Goal: Task Accomplishment & Management: Complete application form

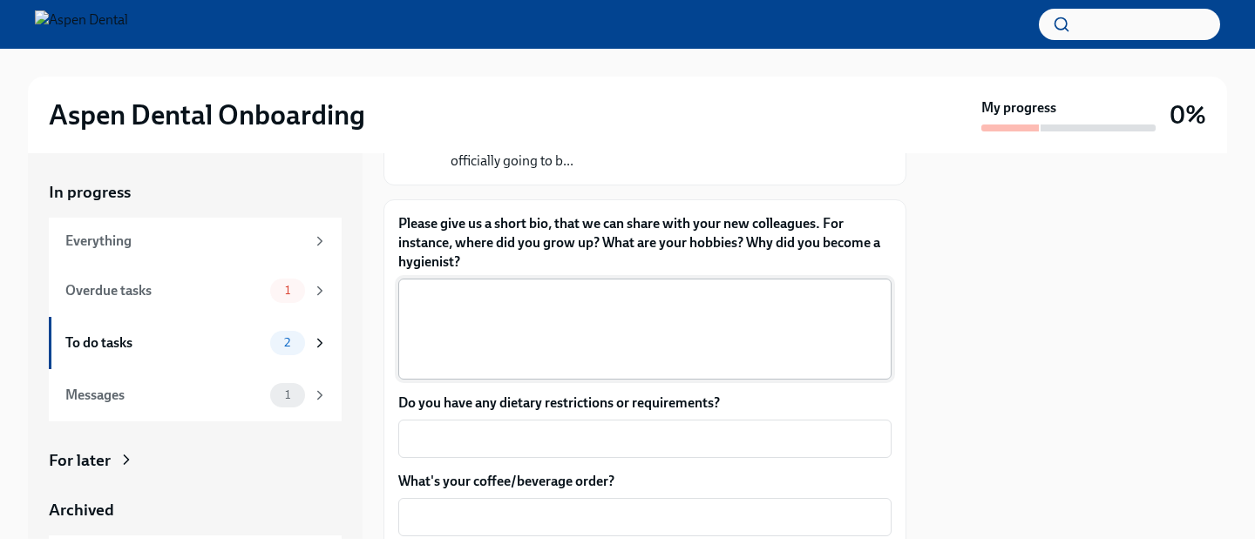
scroll to position [196, 0]
click at [598, 332] on textarea "Please give us a short bio, that we can share with your new colleagues. For ins…" at bounding box center [645, 328] width 472 height 84
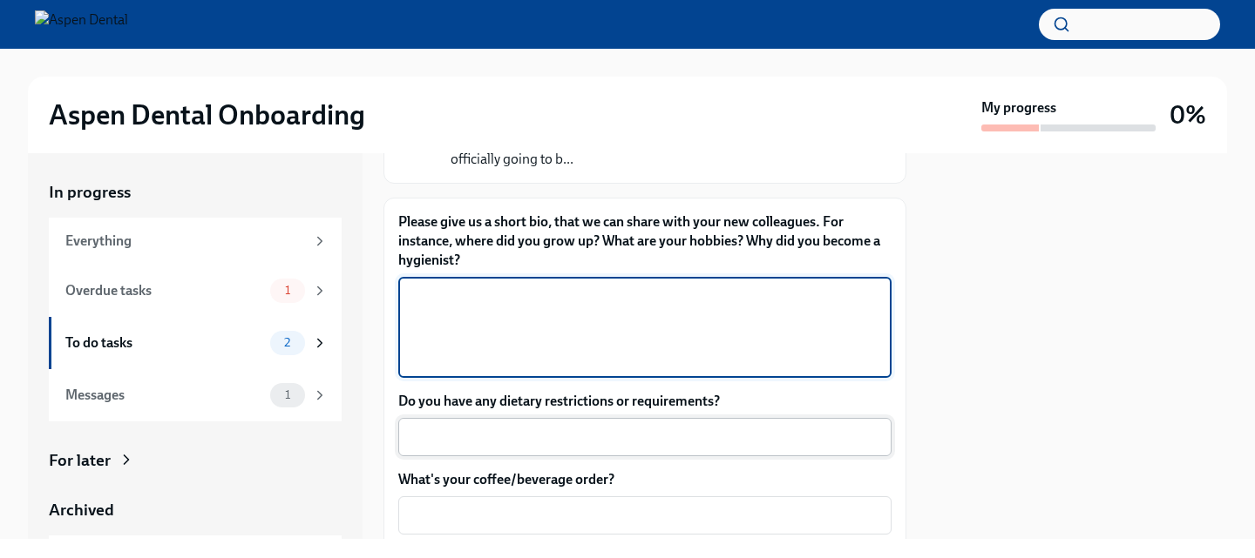
click at [574, 435] on textarea "Do you have any dietary restrictions or requirements?" at bounding box center [645, 437] width 472 height 21
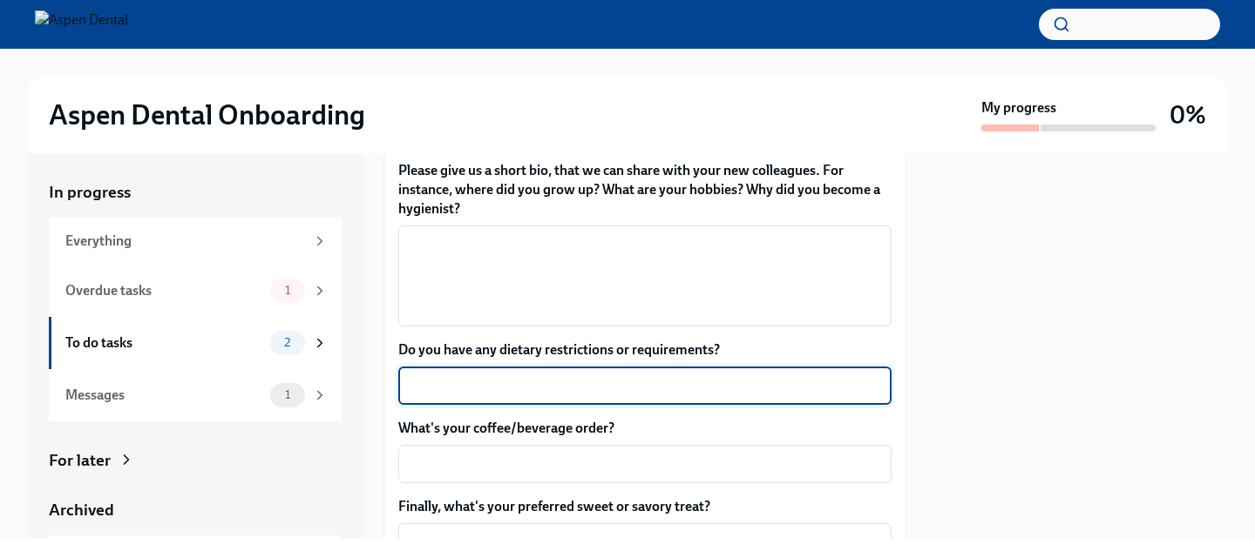
scroll to position [253, 0]
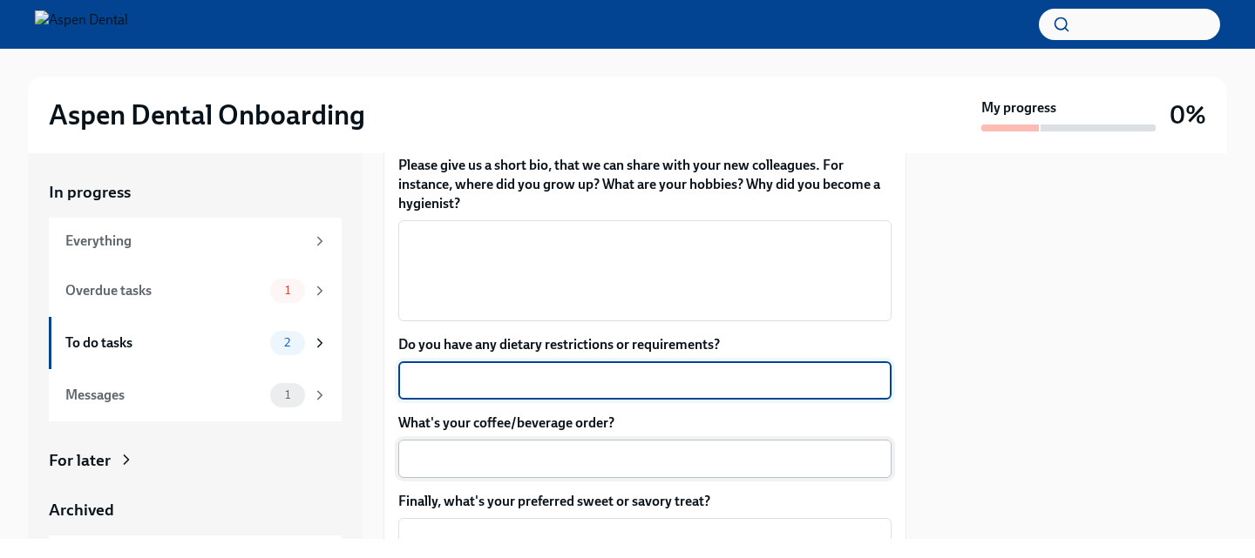
click at [524, 463] on textarea "What's your coffee/beverage order?" at bounding box center [645, 459] width 472 height 21
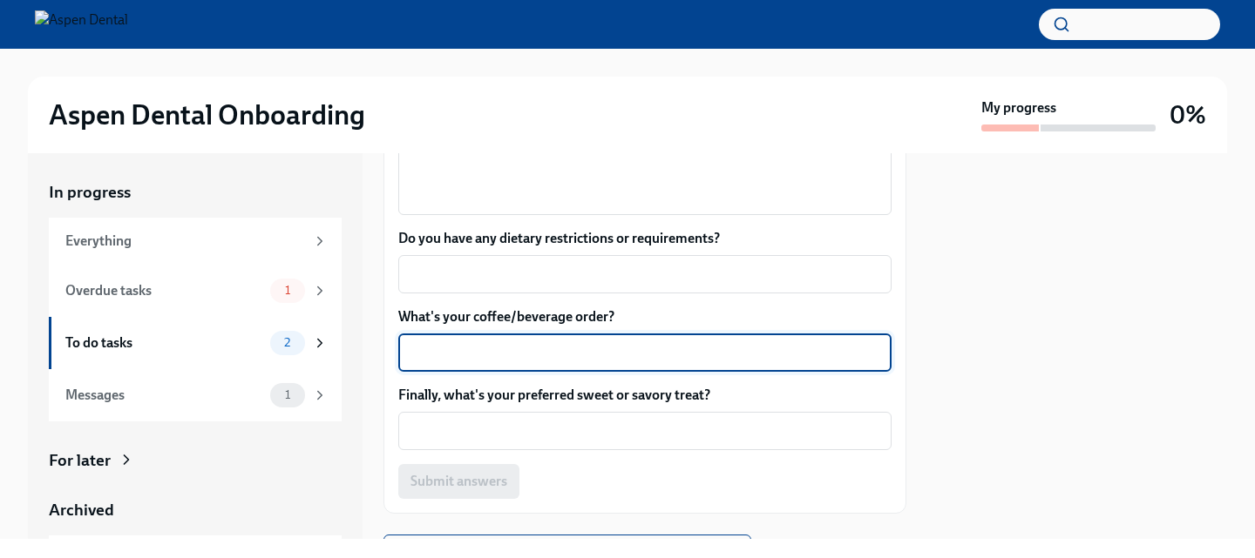
scroll to position [362, 0]
click at [596, 436] on textarea "Finally, what's your preferred sweet or savory treat?" at bounding box center [645, 428] width 472 height 21
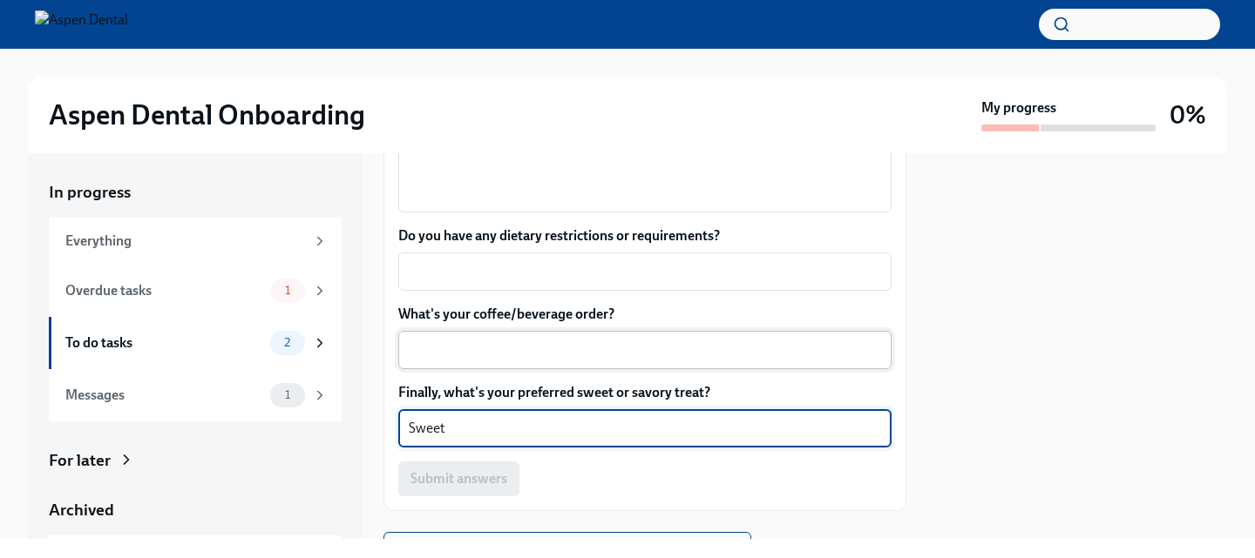
type textarea "Sweet"
click at [640, 333] on div "x ​" at bounding box center [644, 350] width 493 height 38
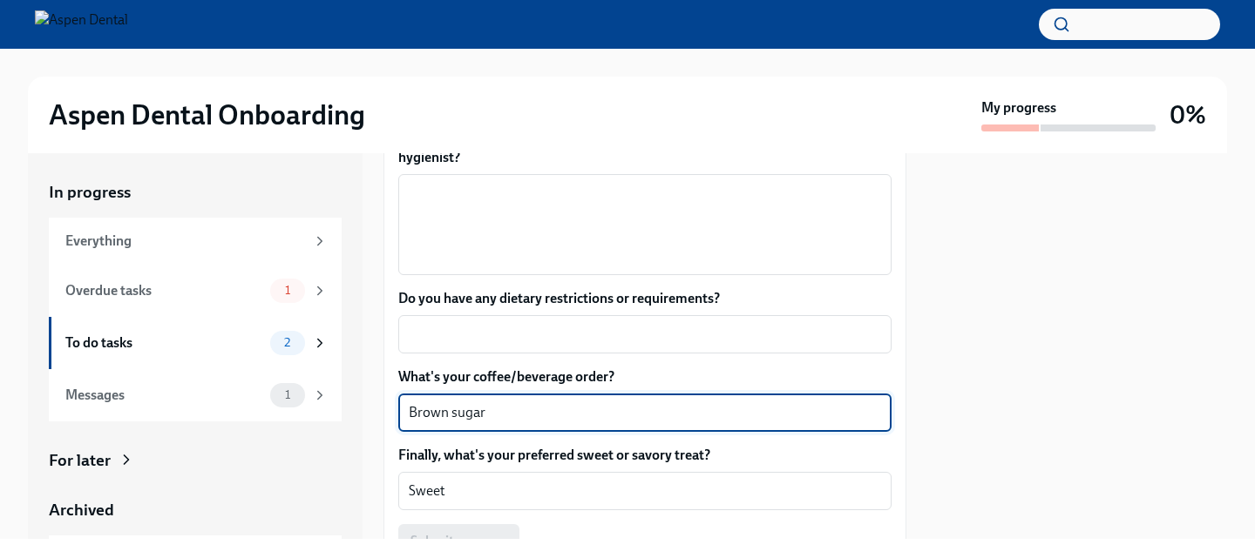
scroll to position [302, 0]
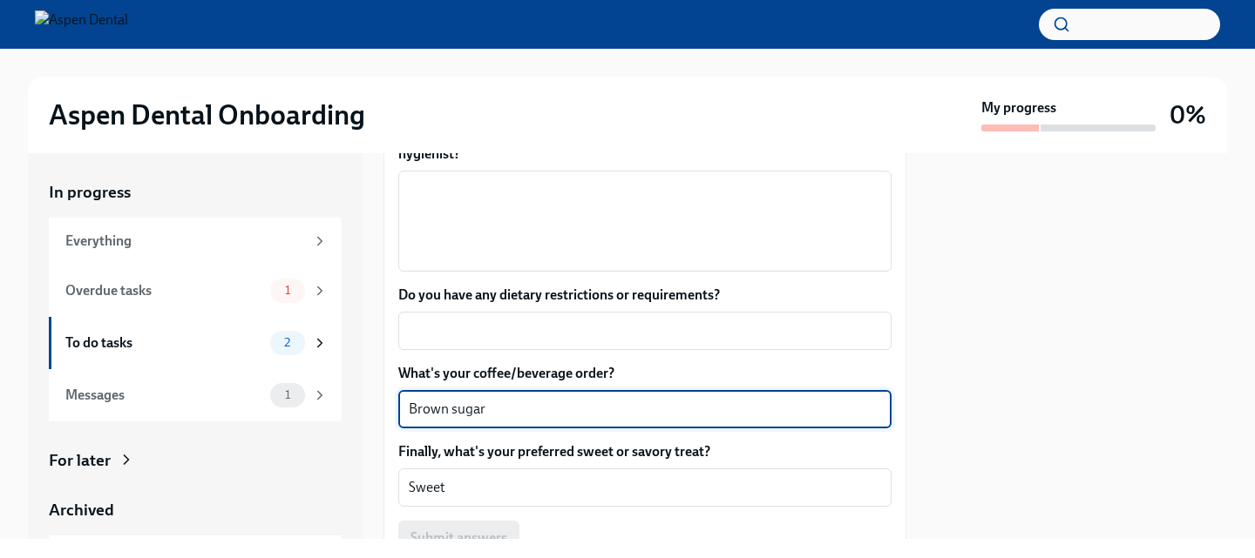
click at [507, 409] on textarea "Brown sugar" at bounding box center [645, 409] width 472 height 21
paste textarea "brown sugar espresso"
click at [592, 412] on textarea "Brown sugar shaken brown sugar espresso" at bounding box center [645, 409] width 472 height 21
click at [605, 409] on textarea "Brown sugar shaken espresso" at bounding box center [645, 409] width 472 height 21
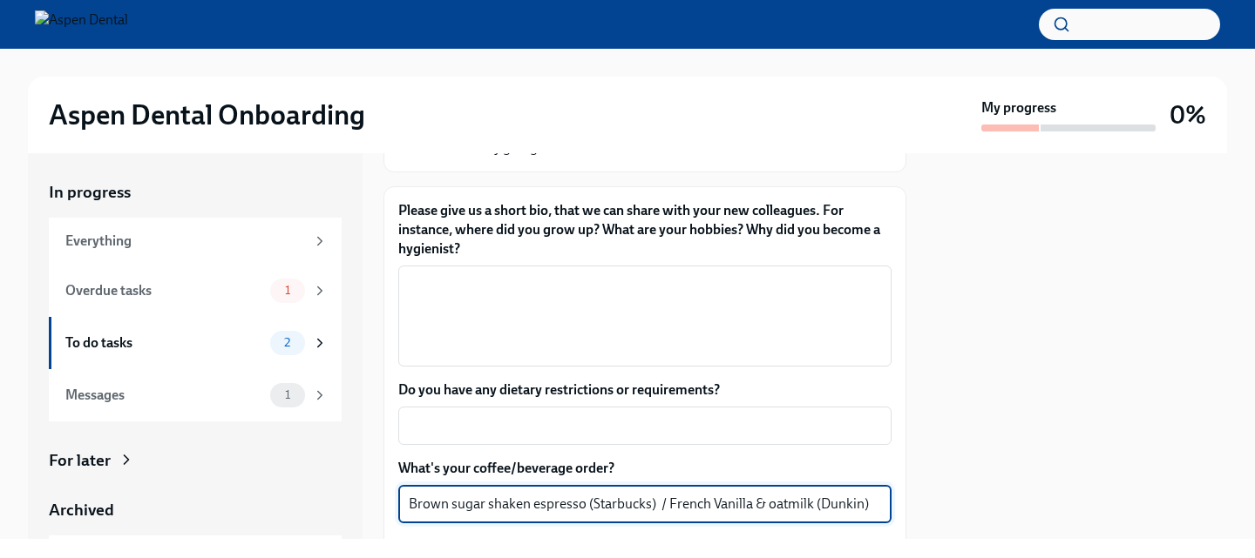
scroll to position [213, 0]
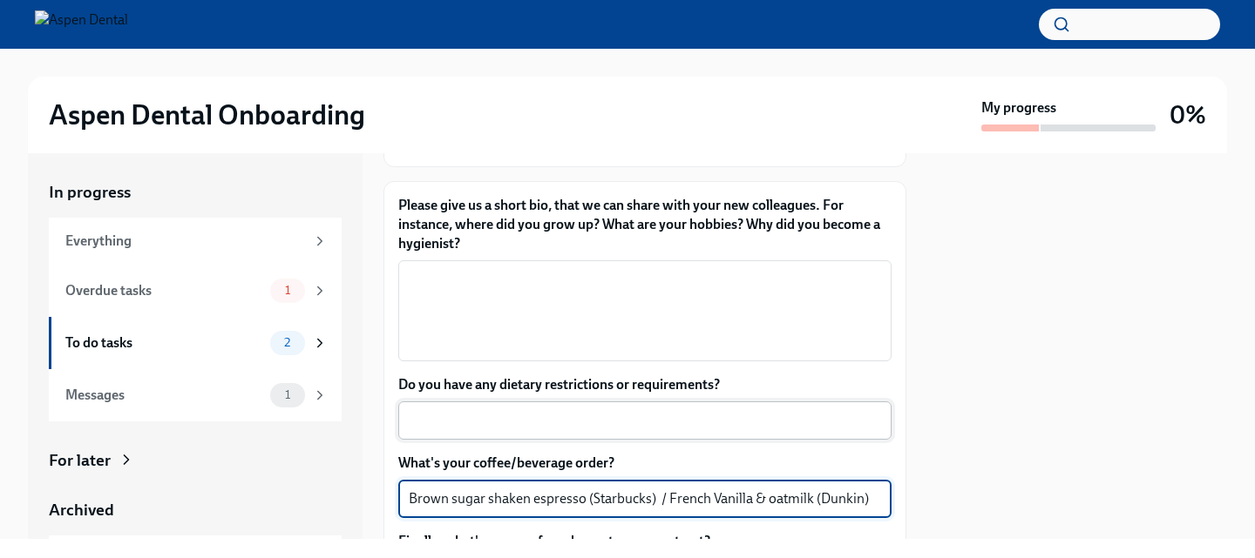
type textarea "Brown sugar shaken espresso (Starbucks) / French Vanilla & oatmilk (Dunkin)"
click at [520, 423] on textarea "Do you have any dietary restrictions or requirements?" at bounding box center [645, 420] width 472 height 21
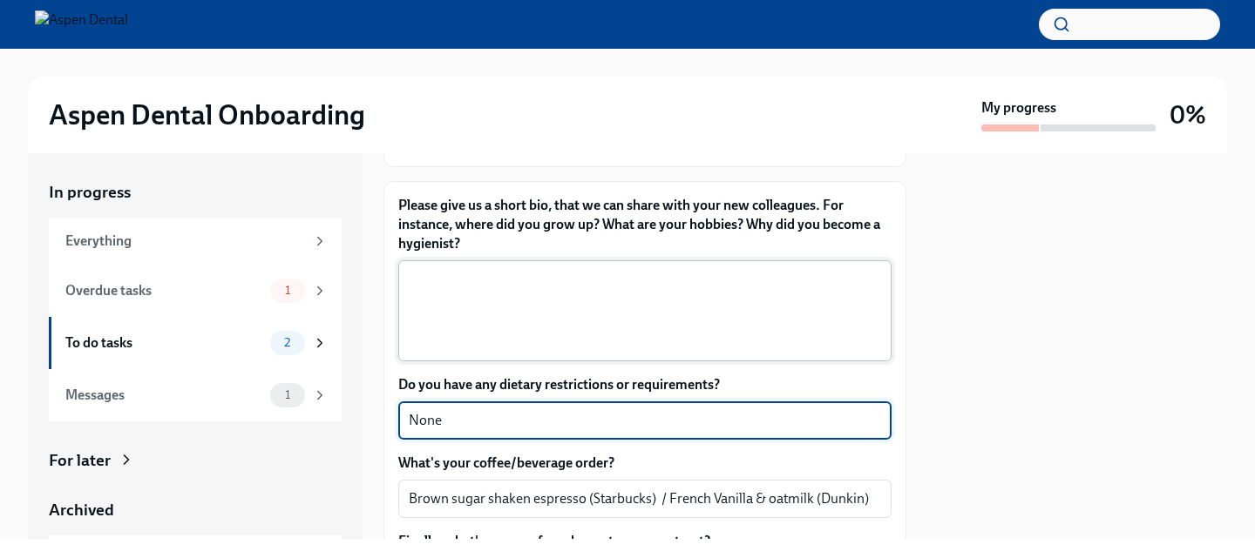
type textarea "None"
click at [447, 341] on textarea "Please give us a short bio, that we can share with your new colleagues. For ins…" at bounding box center [645, 311] width 472 height 84
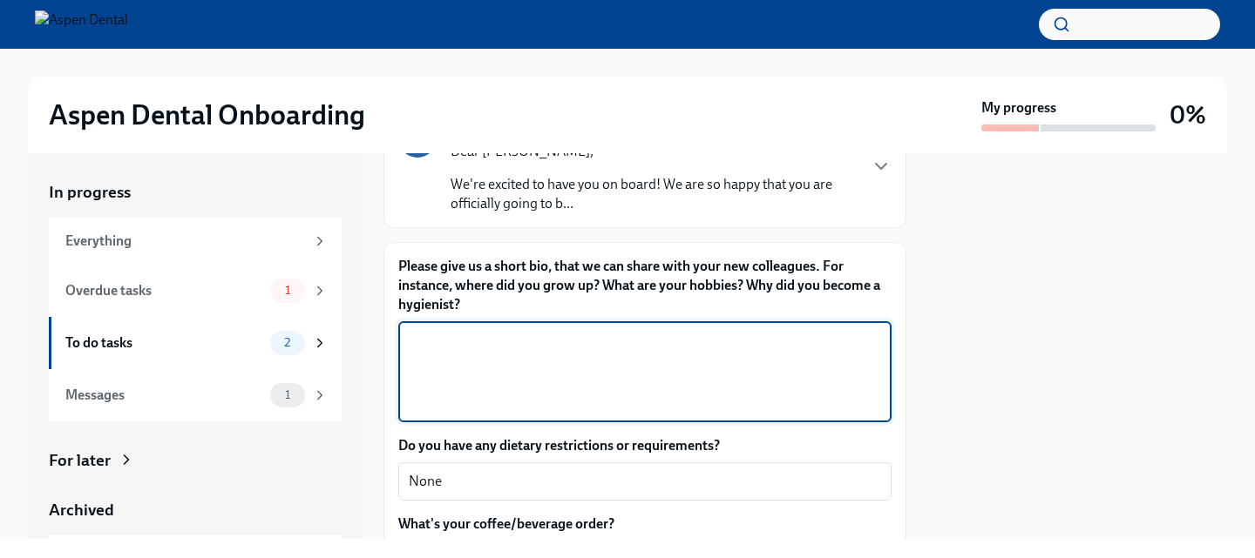
scroll to position [132, 0]
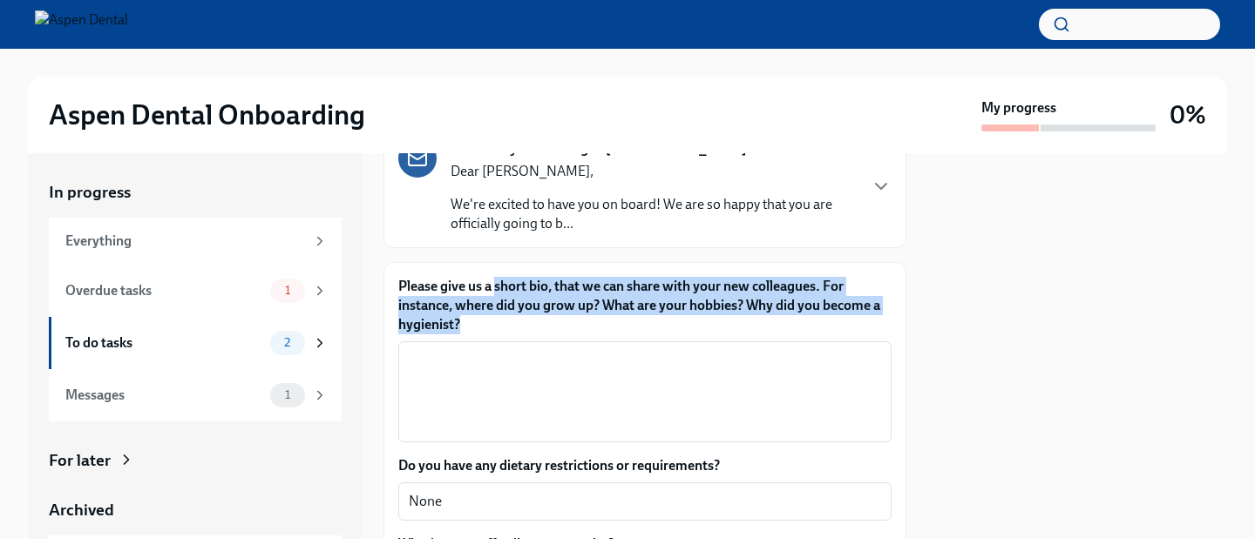
drag, startPoint x: 495, startPoint y: 283, endPoint x: 569, endPoint y: 321, distance: 83.4
click at [569, 321] on label "Please give us a short bio, that we can share with your new colleagues. For ins…" at bounding box center [644, 305] width 493 height 57
copy label "short bio, that we can share with your new colleagues. For instance, where did …"
click at [462, 365] on textarea "Please give us a short bio, that we can share with your new colleagues. For ins…" at bounding box center [645, 392] width 472 height 84
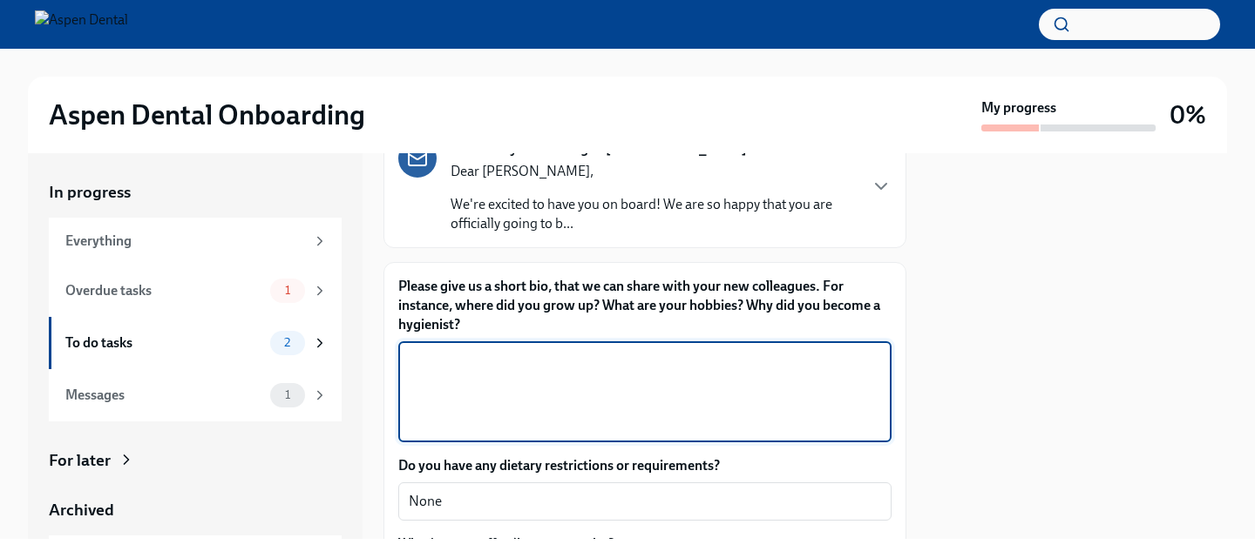
paste textarea "Hi everyone! I grew up in [your hometown], and I’ve been in the dental field fo…"
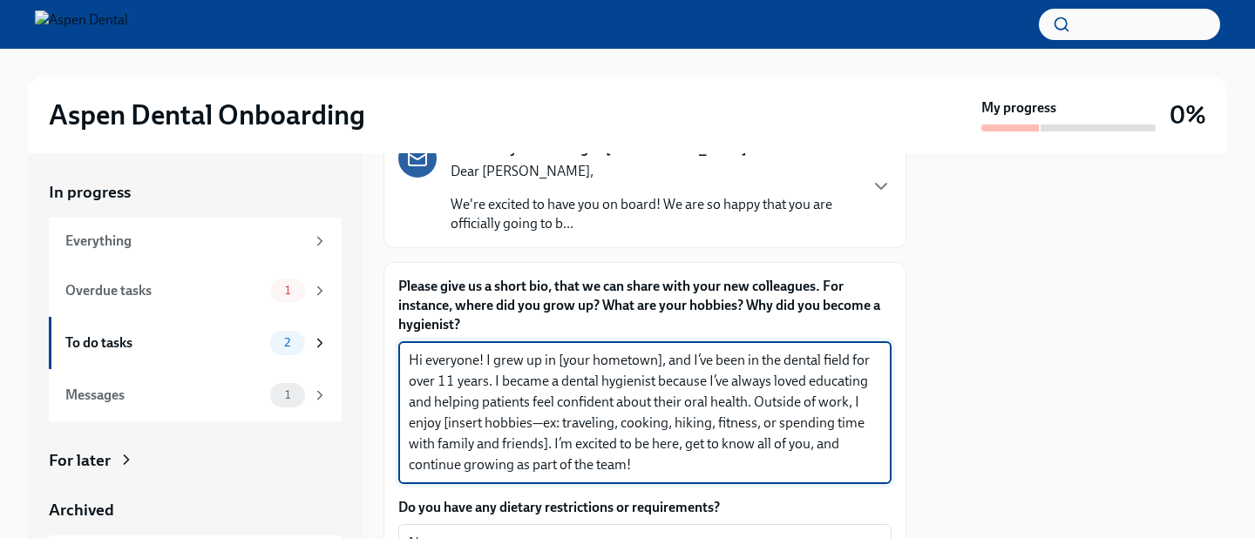
click at [666, 362] on textarea "Hi everyone! I grew up in [your hometown], and I’ve been in the dental field fo…" at bounding box center [645, 412] width 472 height 125
click at [525, 424] on textarea "Hi everyone! I grew up in [GEOGRAPHIC_DATA], and I’ve been in the dental field …" at bounding box center [645, 412] width 472 height 125
click at [545, 425] on textarea "Hi everyone! I grew up in [GEOGRAPHIC_DATA], and I’ve been in the dental field …" at bounding box center [645, 412] width 472 height 125
click at [624, 428] on textarea "Hi everyone! I grew up in [GEOGRAPHIC_DATA], and I’ve been in the dental field …" at bounding box center [645, 412] width 472 height 125
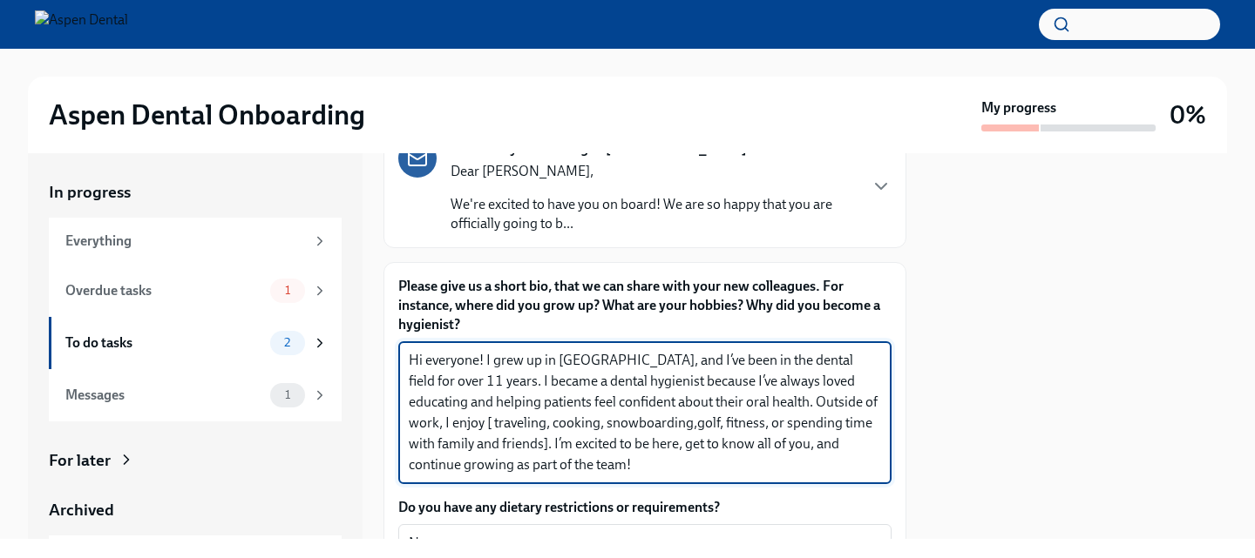
click at [686, 425] on textarea "Hi everyone! I grew up in [GEOGRAPHIC_DATA], and I’ve been in the dental field …" at bounding box center [645, 412] width 472 height 125
drag, startPoint x: 680, startPoint y: 423, endPoint x: 458, endPoint y: 444, distance: 222.4
click at [458, 444] on textarea "Hi everyone! I grew up in [GEOGRAPHIC_DATA], and I’ve been in the dental field …" at bounding box center [645, 412] width 472 height 125
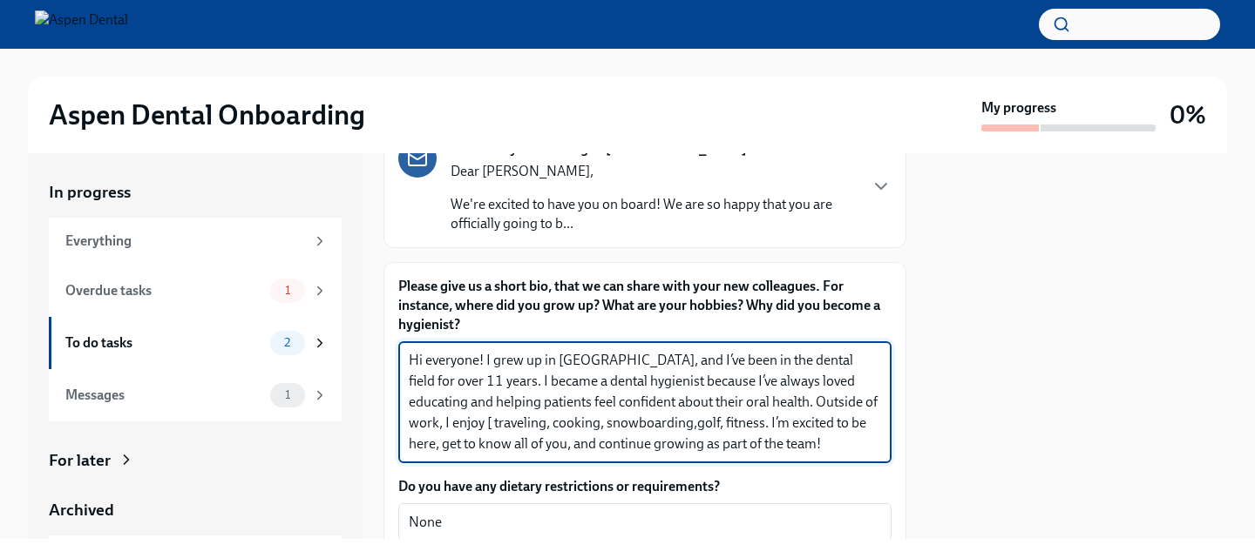
click at [879, 402] on textarea "Hi everyone! I grew up in [GEOGRAPHIC_DATA], and I’ve been in the dental field …" at bounding box center [645, 402] width 472 height 105
click at [638, 422] on textarea "Hi everyone! I grew up in [GEOGRAPHIC_DATA], and I’ve been in the dental field …" at bounding box center [645, 402] width 472 height 105
click at [762, 447] on textarea "Hi everyone! I grew up in [GEOGRAPHIC_DATA], and I’ve been in the dental field …" at bounding box center [645, 402] width 472 height 105
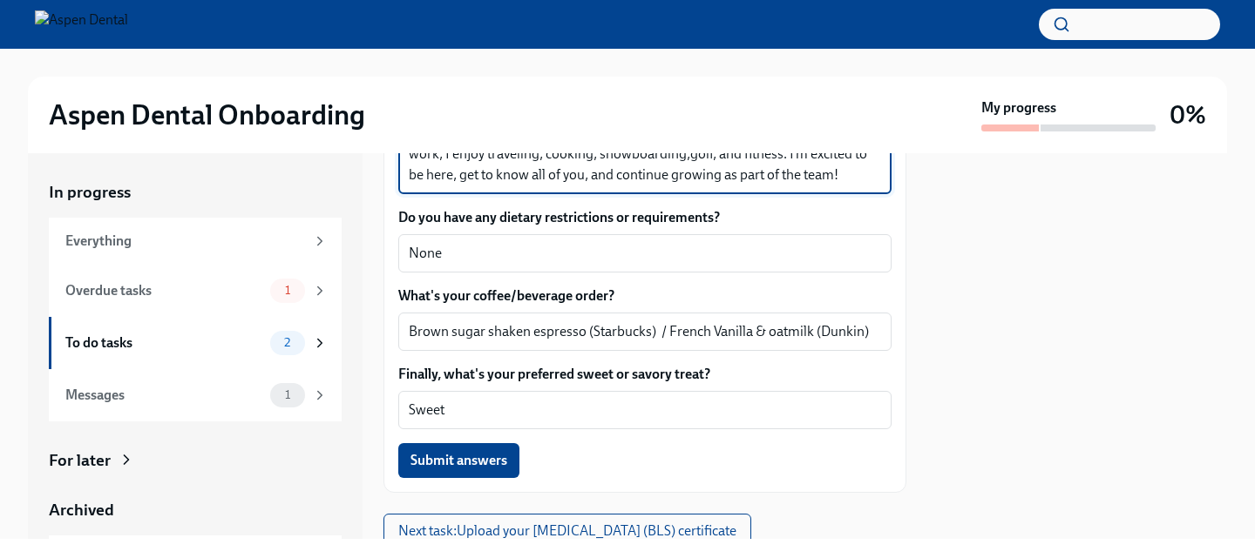
scroll to position [402, 0]
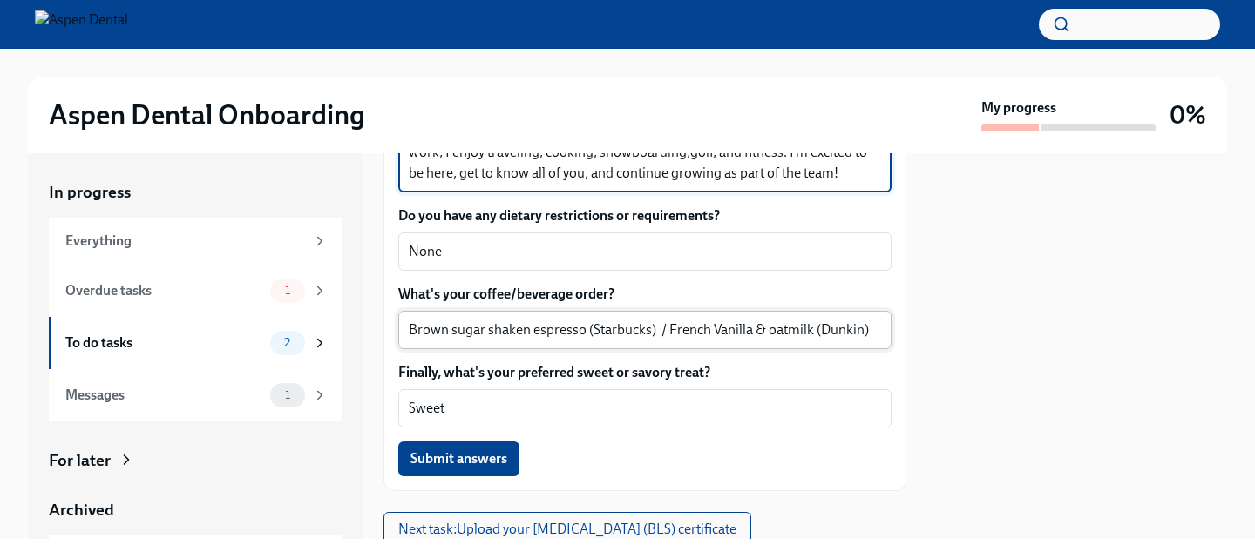
type textarea "Hi everyone! I grew up in [GEOGRAPHIC_DATA], and I’ve been in the dental field …"
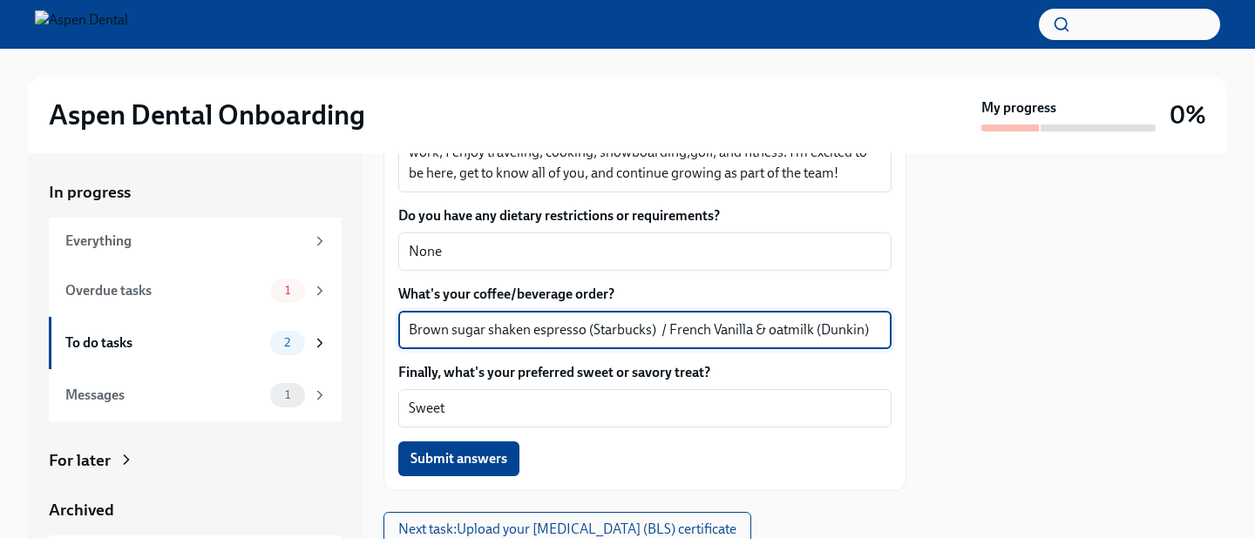
type textarea "Brown sugar shaken espresso (Starbucks) / French Vanilla & oat milk (Dunkin)"
click at [841, 332] on textarea "Brown sugar shaken espresso (Starbucks) / French Vanilla & oat milk (Dunkin)" at bounding box center [645, 330] width 472 height 21
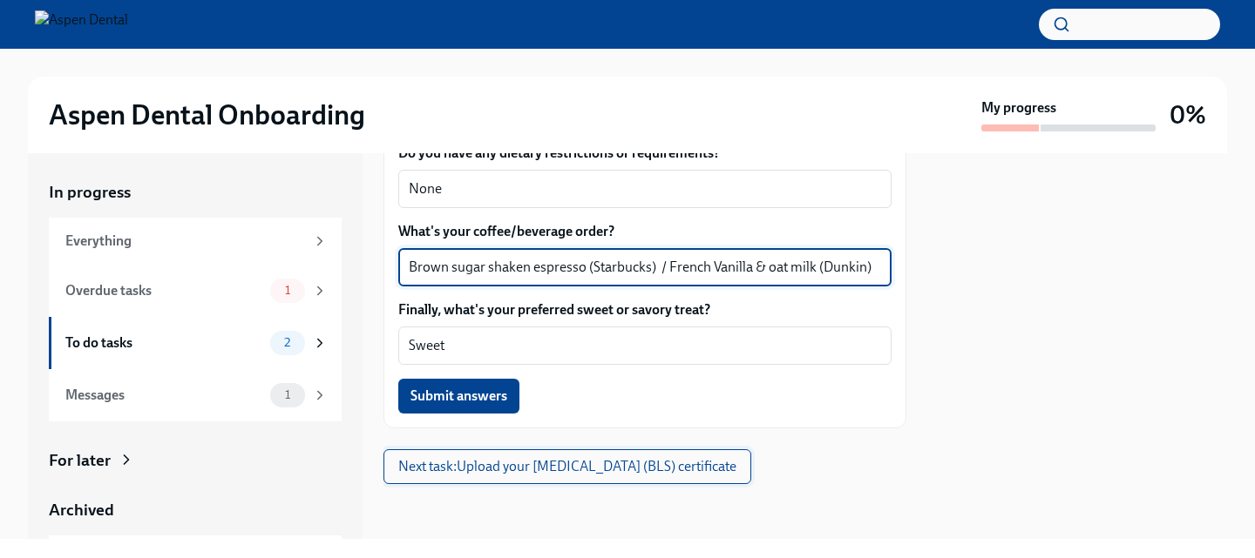
click at [567, 460] on span "Next task : Upload your [MEDICAL_DATA] (BLS) certificate" at bounding box center [567, 466] width 338 height 17
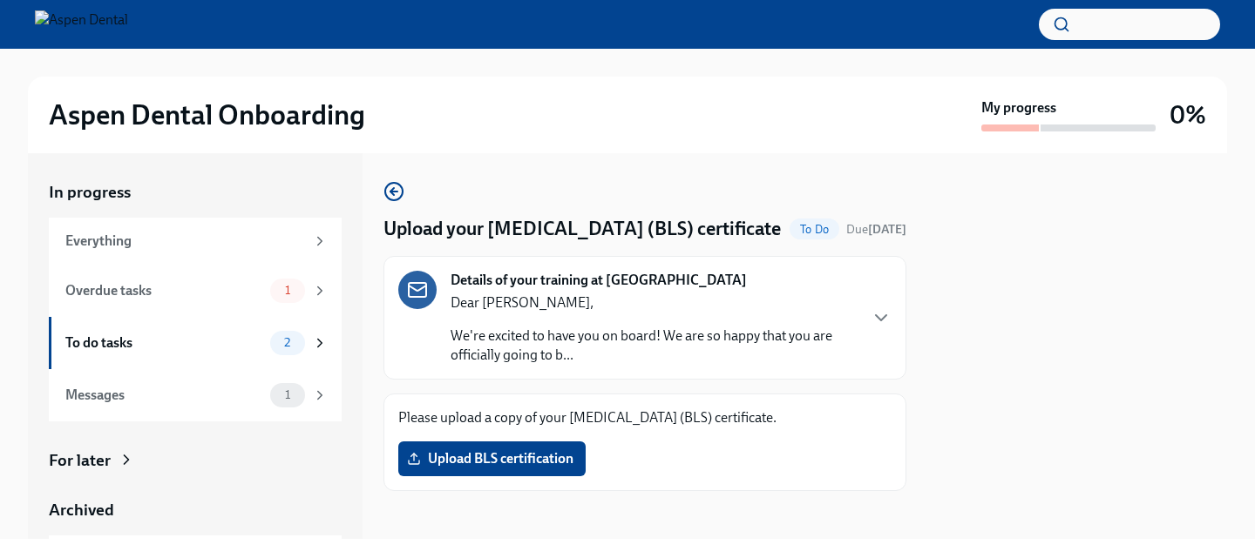
scroll to position [33, 0]
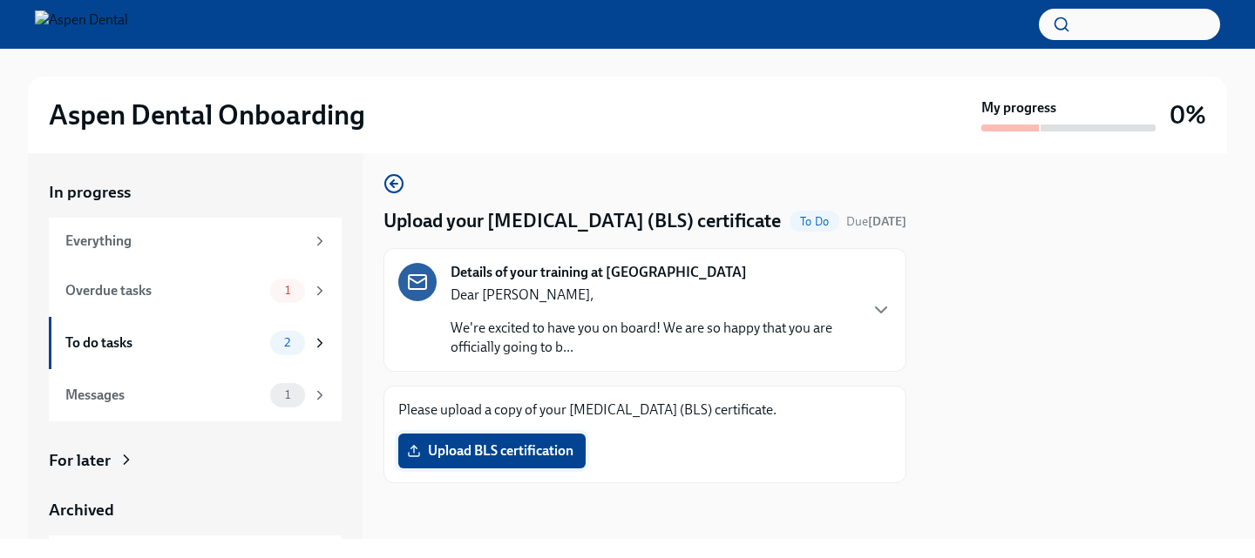
click at [538, 451] on span "Upload BLS certification" at bounding box center [491, 451] width 163 height 17
click at [0, 0] on input "Upload BLS certification" at bounding box center [0, 0] width 0 height 0
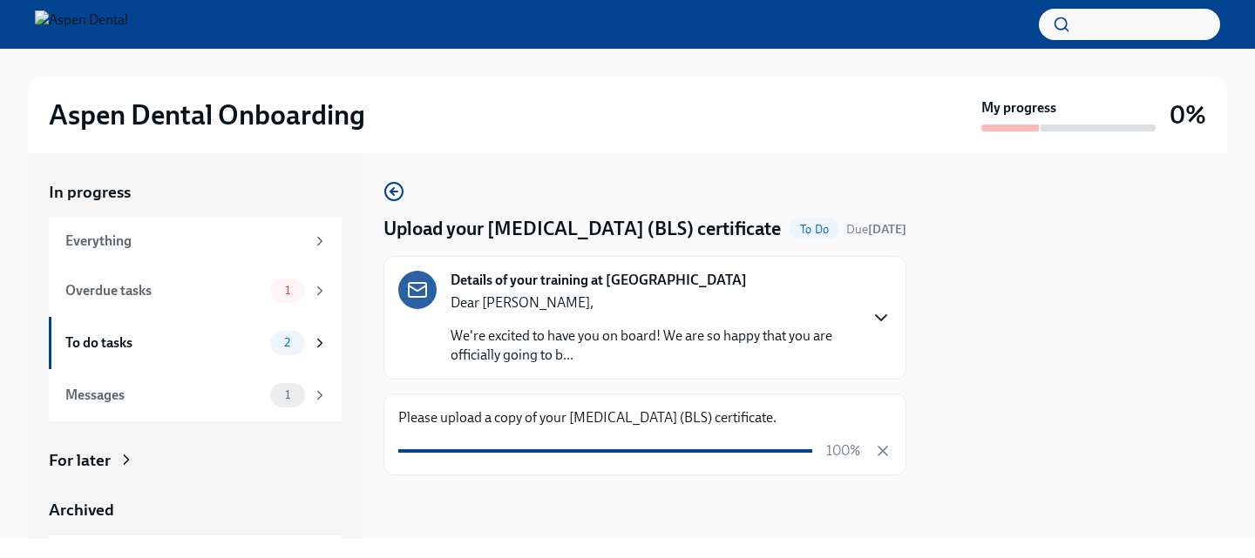
click at [871, 328] on icon "button" at bounding box center [880, 318] width 21 height 21
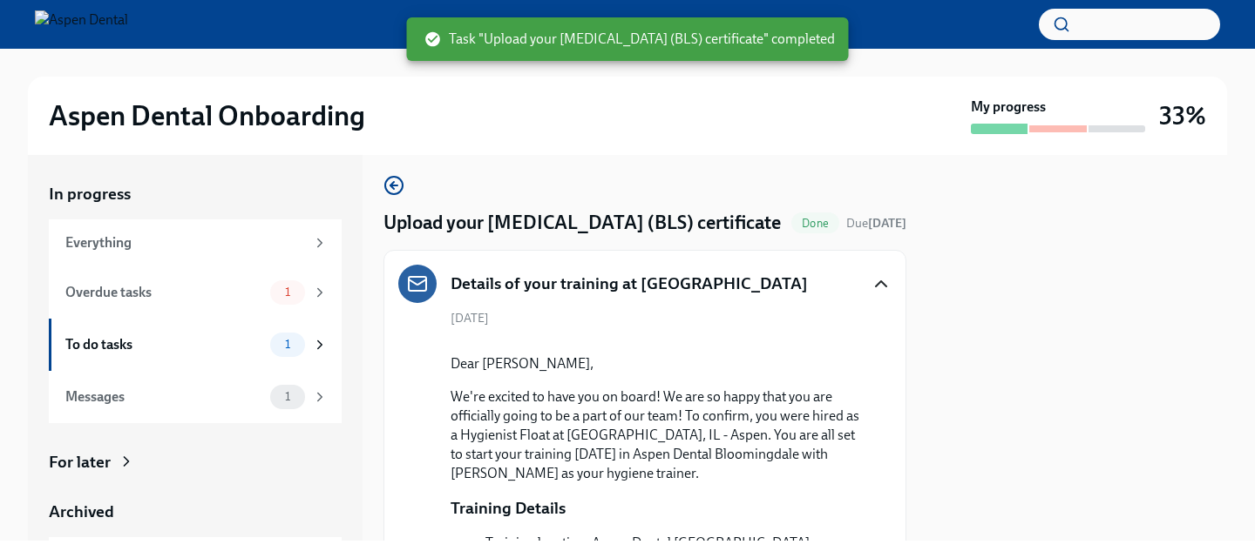
scroll to position [0, 0]
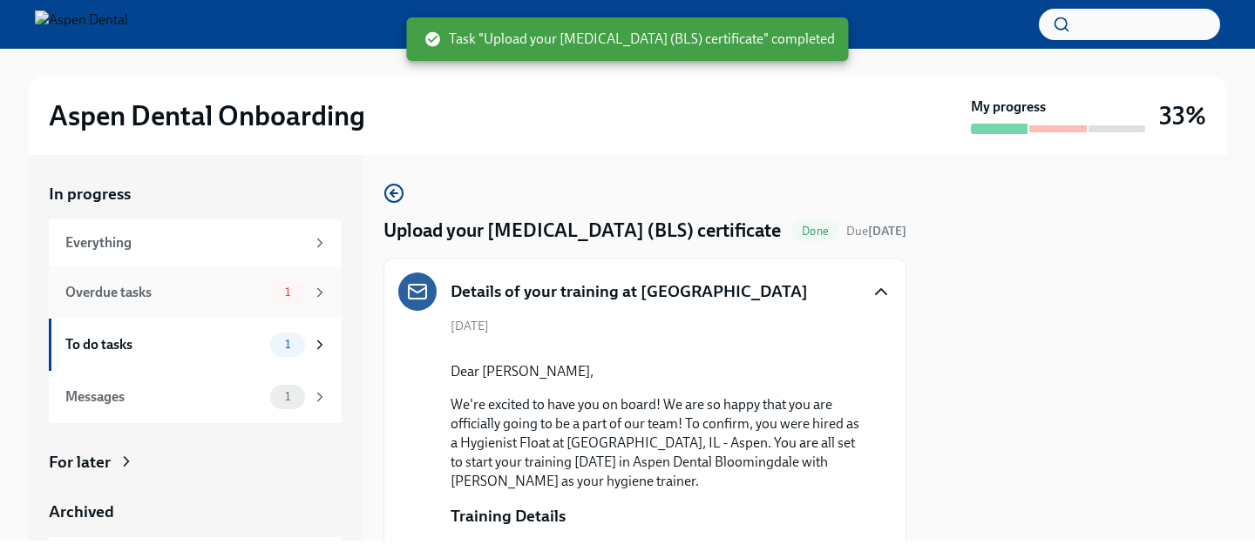
click at [189, 286] on div "Overdue tasks" at bounding box center [164, 292] width 198 height 19
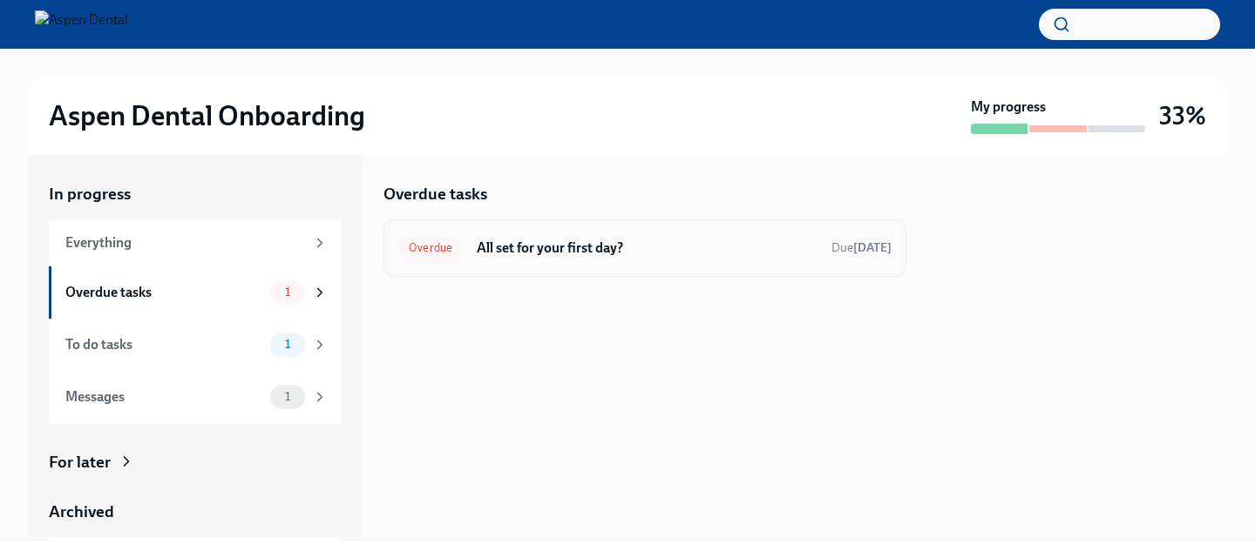
click at [644, 272] on div "Overdue All set for your first day? Due [DATE]" at bounding box center [644, 248] width 523 height 57
click at [551, 239] on h6 "All set for your first day?" at bounding box center [647, 248] width 341 height 19
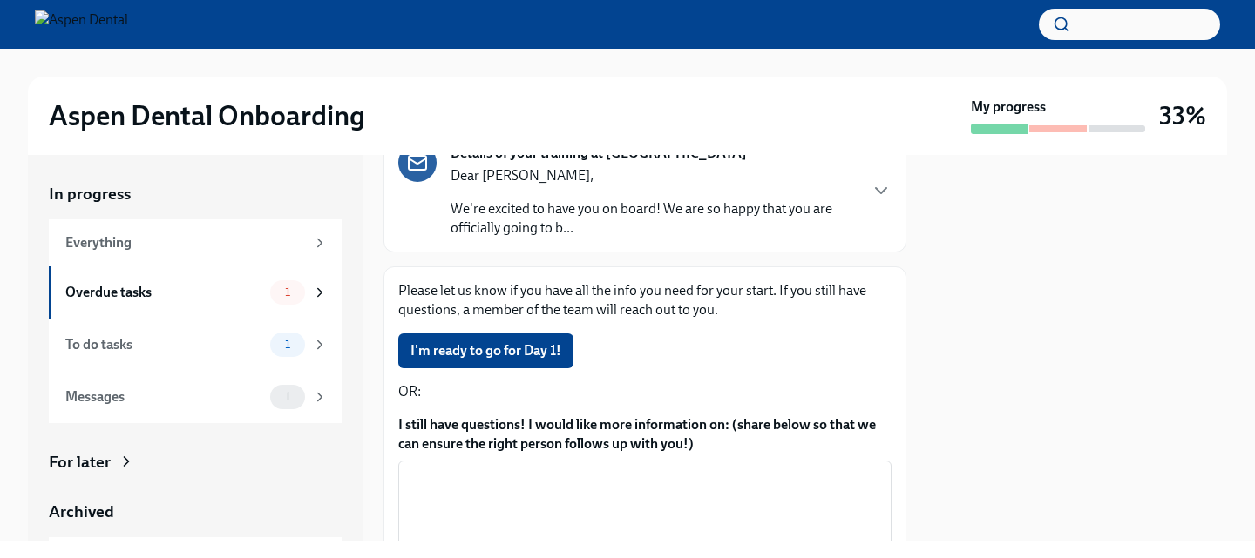
scroll to position [130, 0]
click at [508, 348] on span "I'm ready to go for Day 1!" at bounding box center [485, 350] width 151 height 17
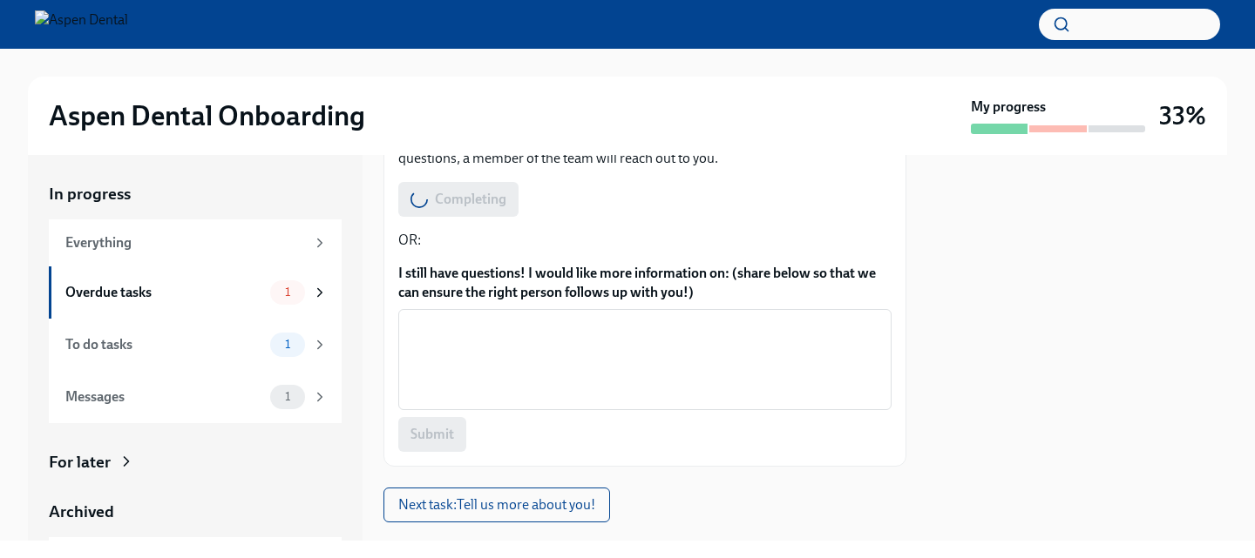
scroll to position [316, 0]
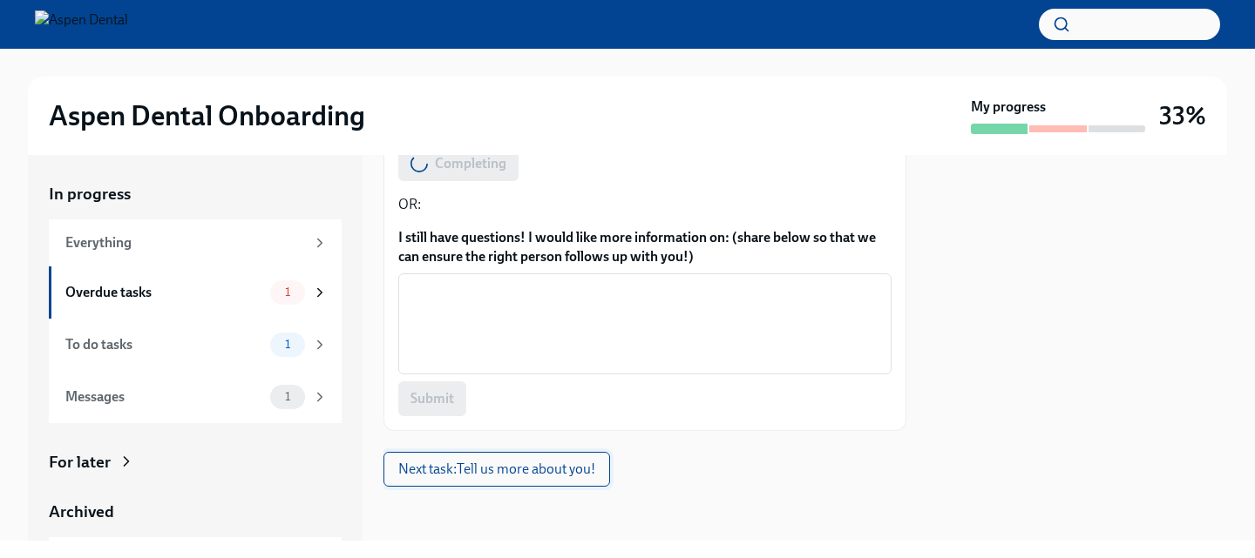
click at [572, 473] on span "Next task : Tell us more about you!" at bounding box center [496, 469] width 197 height 17
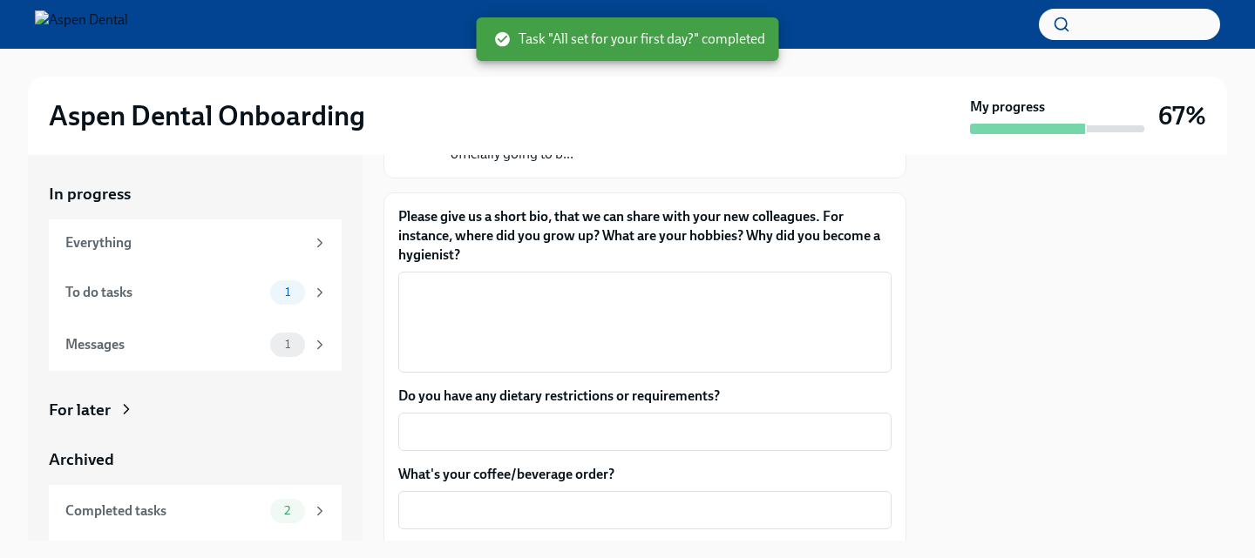
scroll to position [209, 0]
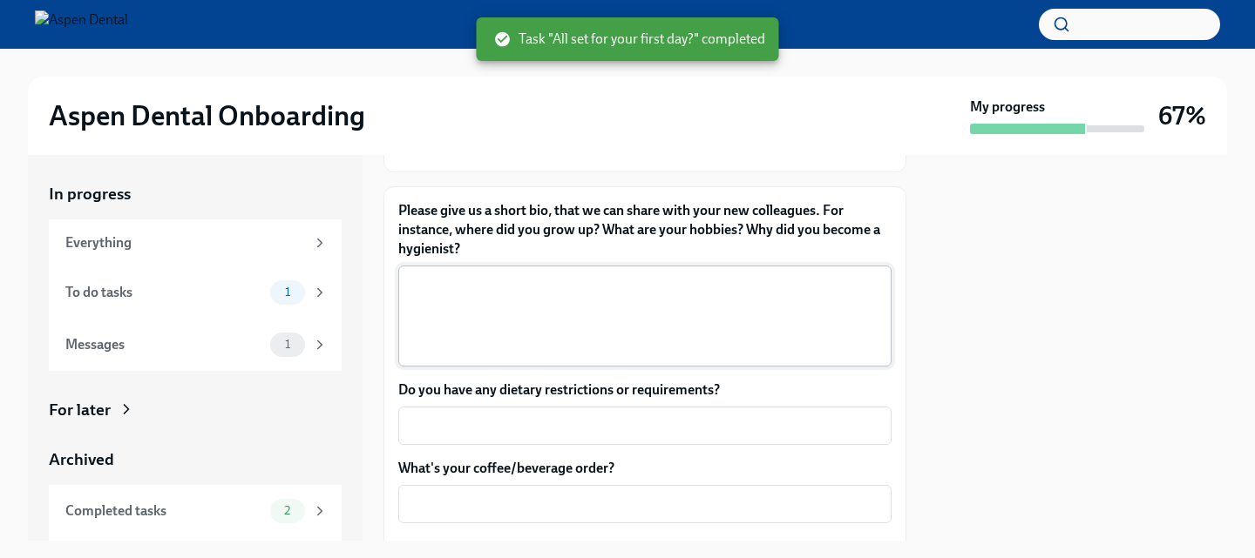
click at [543, 304] on textarea "Please give us a short bio, that we can share with your new colleagues. For ins…" at bounding box center [645, 316] width 472 height 84
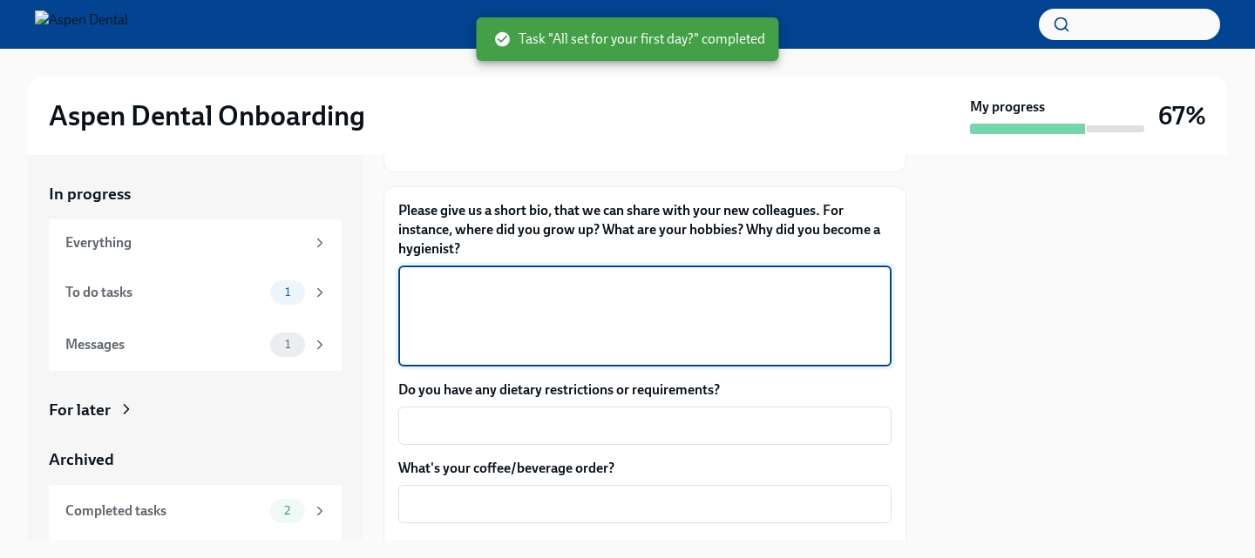
paste textarea "Hi everyone! I grew up in [your hometown], and I’ve been in the dental field fo…"
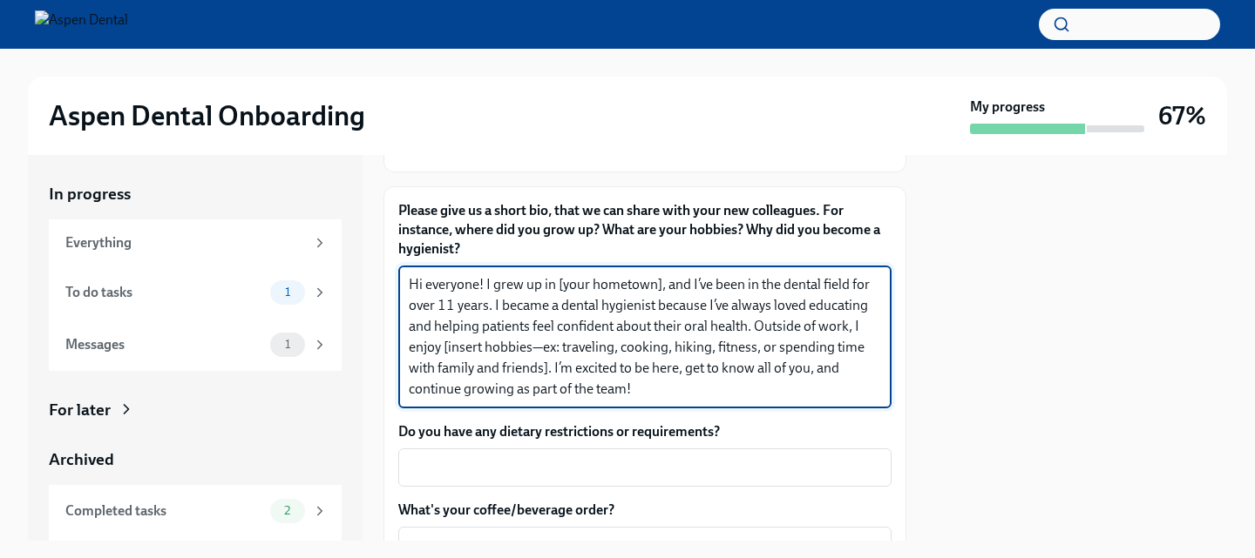
drag, startPoint x: 664, startPoint y: 282, endPoint x: 556, endPoint y: 288, distance: 108.2
click at [556, 288] on textarea "Hi everyone! I grew up in [your hometown], and I’ve been in the dental field fo…" at bounding box center [645, 336] width 472 height 125
drag, startPoint x: 582, startPoint y: 349, endPoint x: 419, endPoint y: 340, distance: 163.2
click at [419, 340] on textarea "Hi everyone! I grew up in [GEOGRAPHIC_DATA] and I’ve been in the dental field f…" at bounding box center [645, 336] width 472 height 125
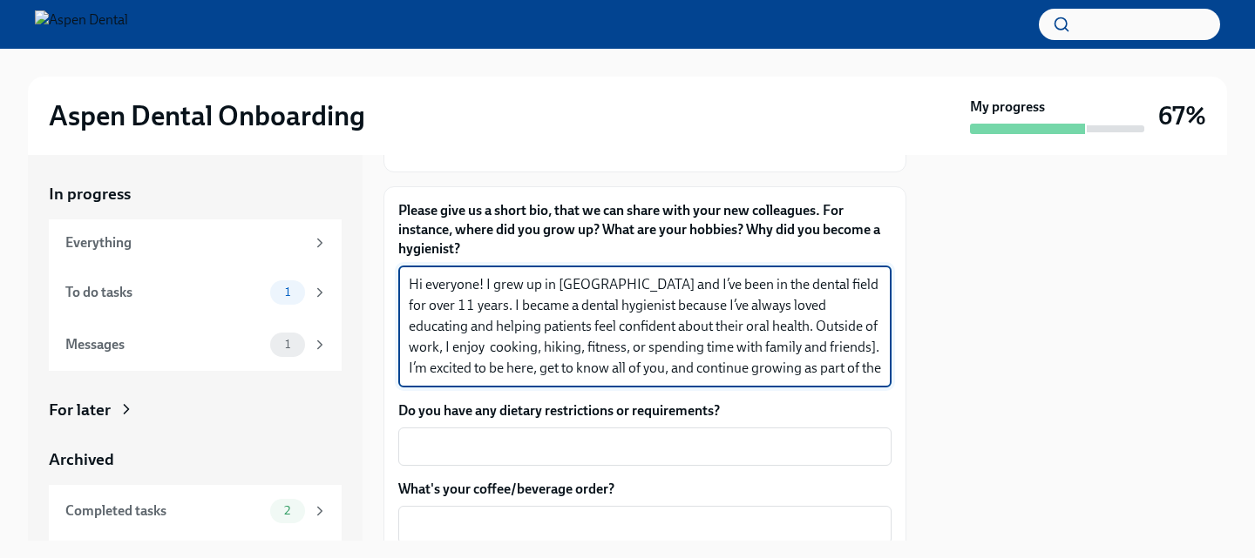
click at [483, 349] on textarea "Hi everyone! I grew up in [GEOGRAPHIC_DATA] and I’ve been in the dental field f…" at bounding box center [645, 326] width 472 height 105
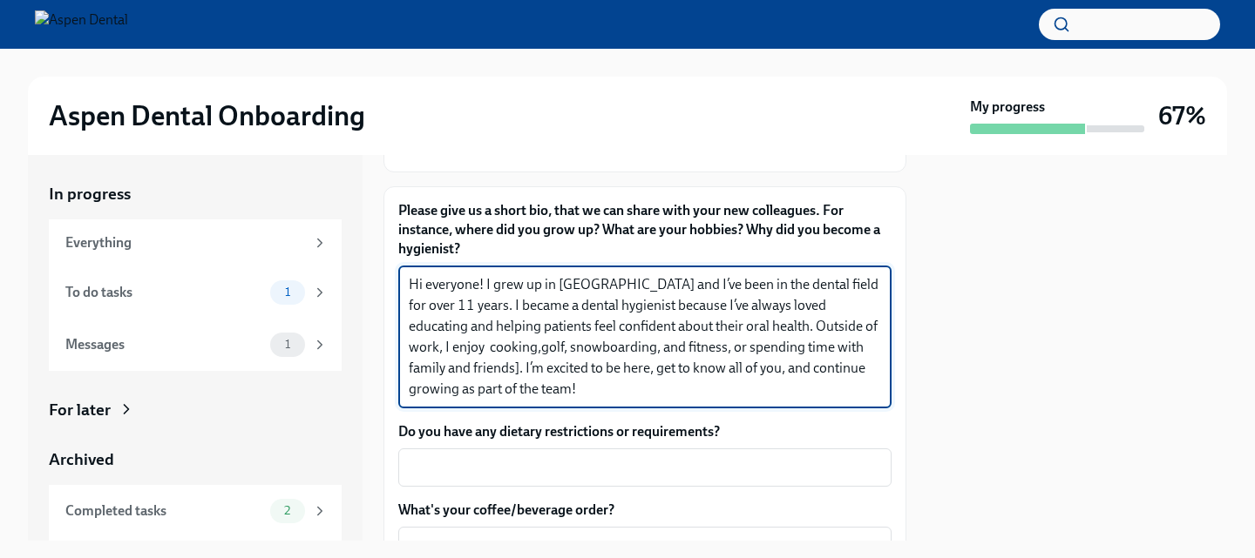
drag, startPoint x: 656, startPoint y: 346, endPoint x: 457, endPoint y: 370, distance: 201.0
click at [457, 370] on textarea "Hi everyone! I grew up in [GEOGRAPHIC_DATA] and I’ve been in the dental field f…" at bounding box center [645, 336] width 472 height 125
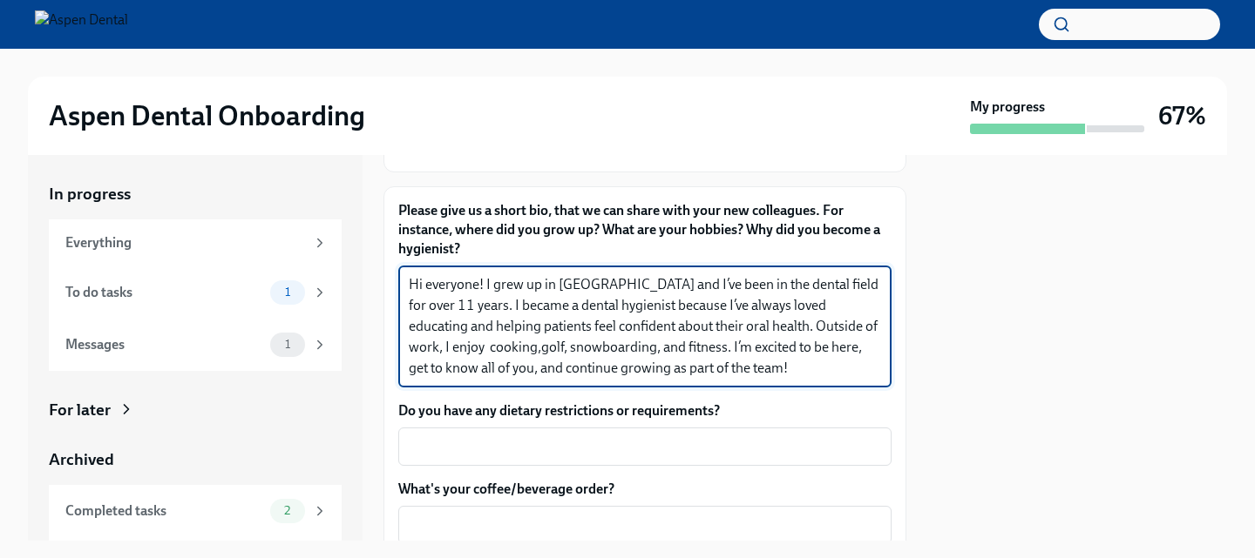
click at [731, 324] on textarea "Hi everyone! I grew up in [GEOGRAPHIC_DATA] and I’ve been in the dental field f…" at bounding box center [645, 326] width 472 height 105
drag, startPoint x: 653, startPoint y: 346, endPoint x: 718, endPoint y: 375, distance: 71.7
click at [718, 375] on textarea "Hi everyone! I grew up in [GEOGRAPHIC_DATA] and I’ve been in the dental field f…" at bounding box center [645, 326] width 472 height 105
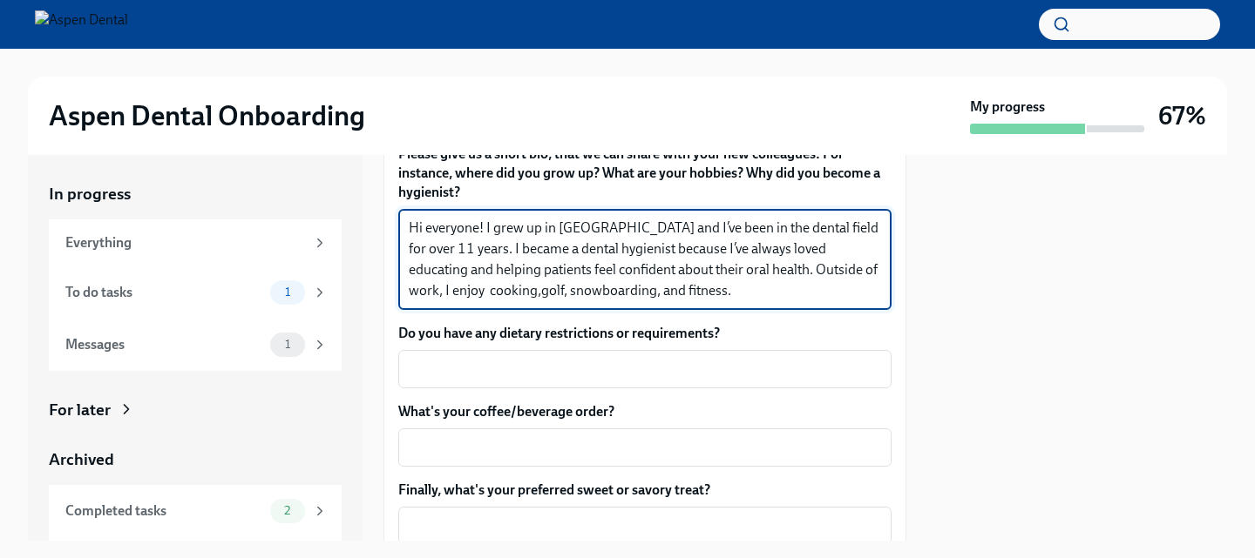
scroll to position [272, 0]
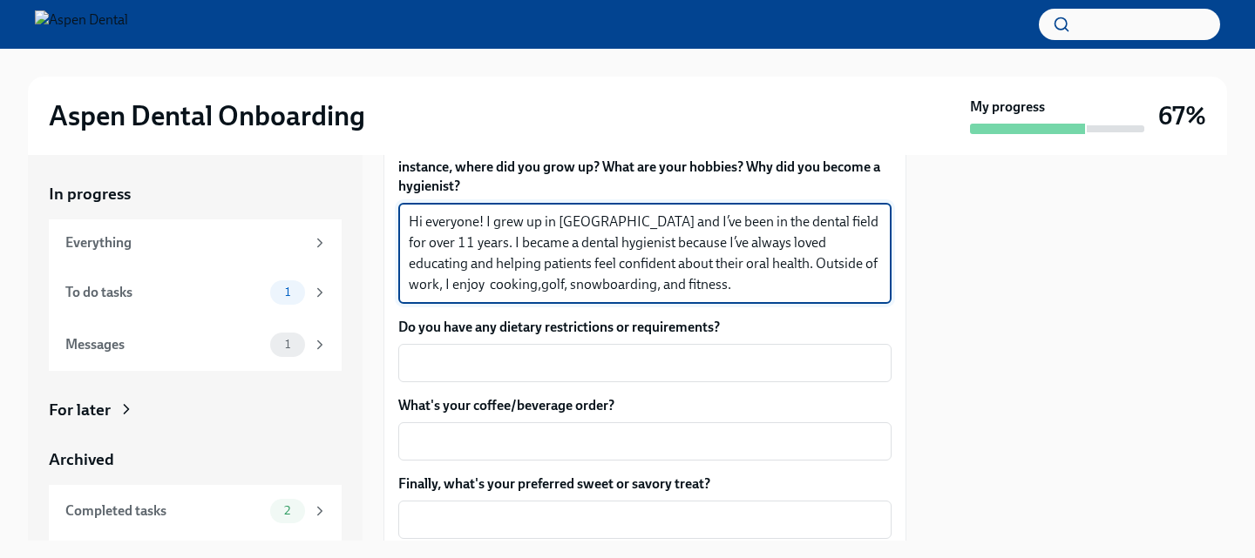
type textarea "Hi everyone! I grew up in [GEOGRAPHIC_DATA] and I’ve been in the dental field f…"
click at [676, 356] on textarea "Do you have any dietary restrictions or requirements?" at bounding box center [645, 363] width 472 height 21
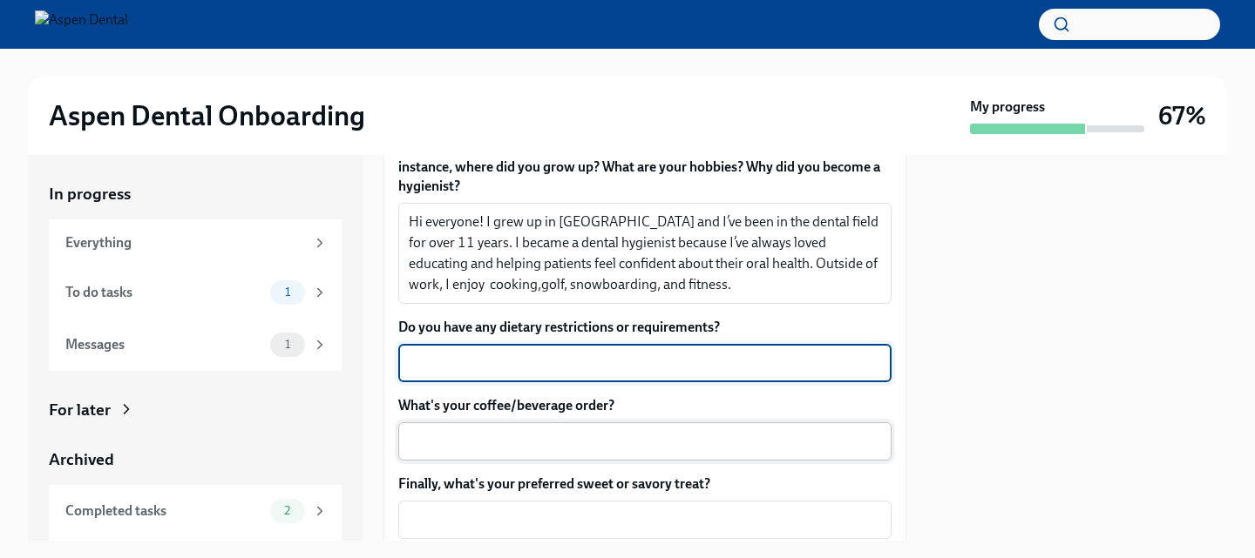
type textarea "b"
type textarea "none"
click at [572, 446] on textarea "What's your coffee/beverage order?" at bounding box center [645, 441] width 472 height 21
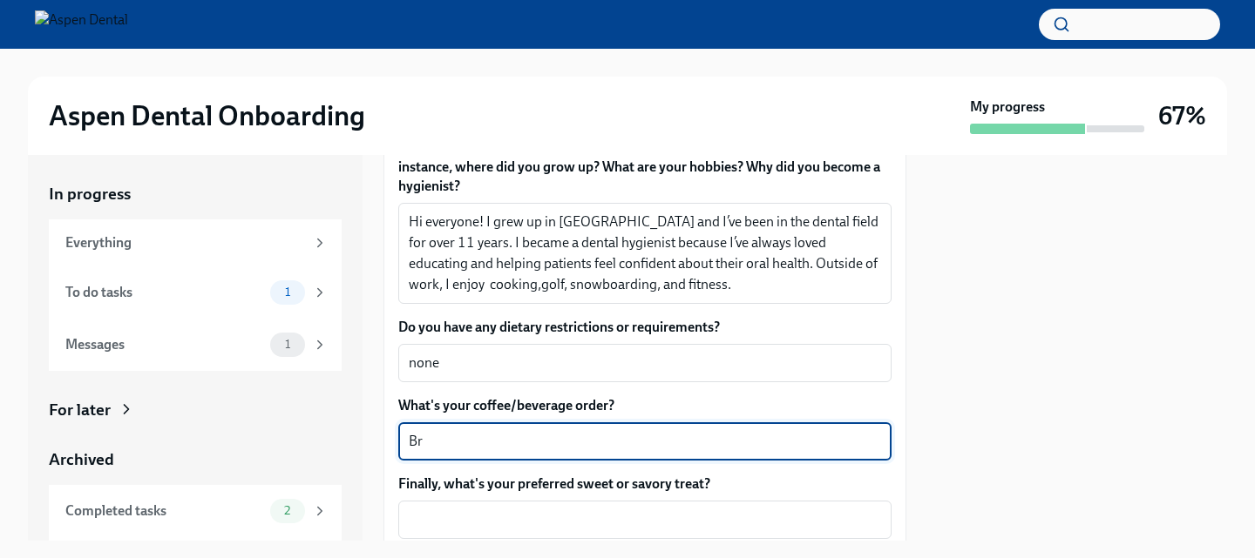
type textarea "B"
paste textarea "Iced Brown Sugar Oatmilk Shaken Espresso"
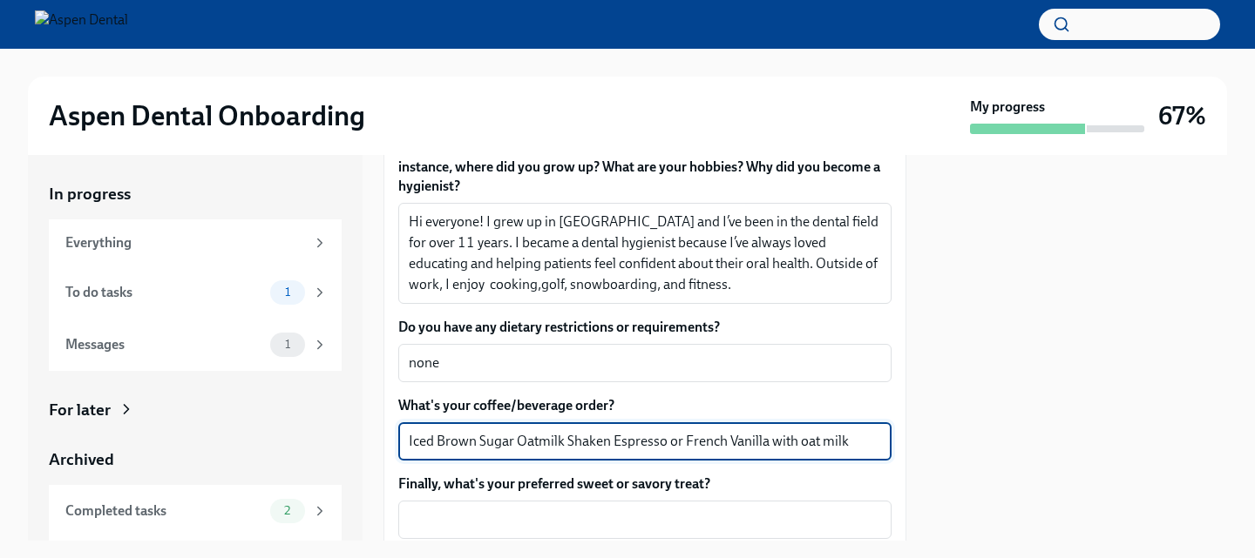
click at [661, 443] on textarea "Iced Brown Sugar Oatmilk Shaken Espresso or French Vanilla with oat milk" at bounding box center [645, 441] width 472 height 21
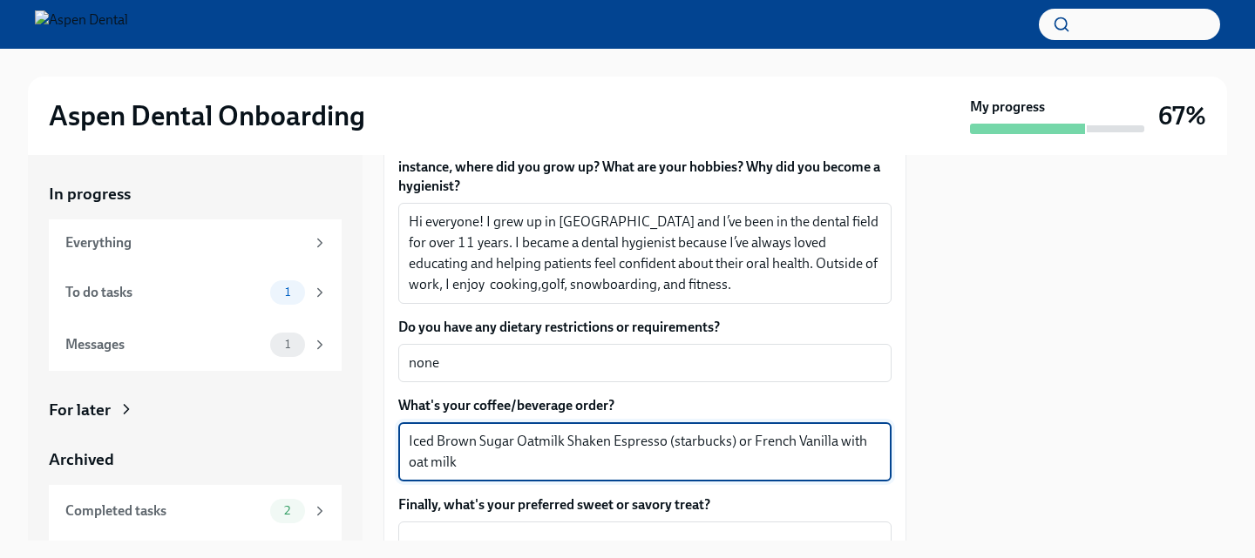
click at [605, 473] on div "Iced Brown Sugar Oatmilk Shaken Espresso (starbucks) or French Vanilla with oat…" at bounding box center [644, 452] width 493 height 59
click at [493, 459] on textarea "Iced Brown Sugar Oatmilk Shaken Espresso (starbucks) or French Vanilla with oat…" at bounding box center [645, 452] width 472 height 42
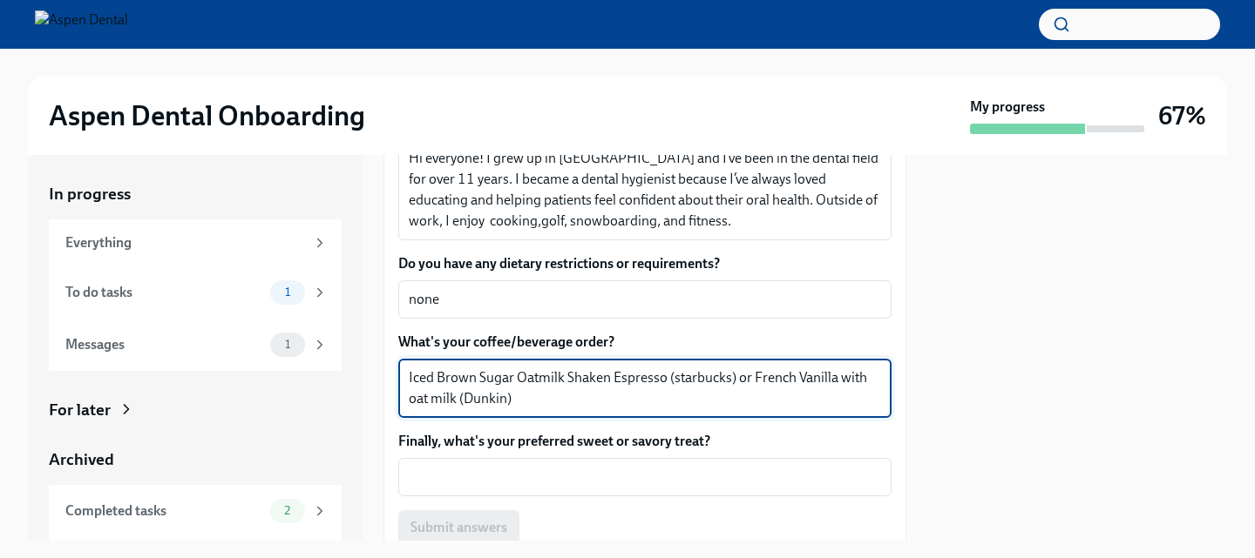
scroll to position [346, 0]
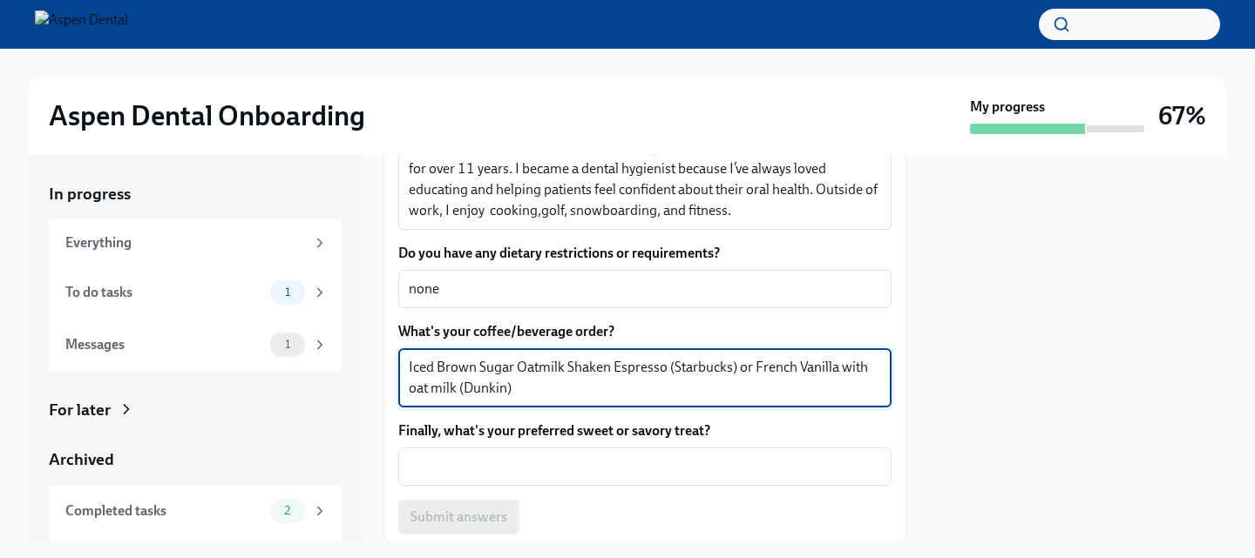
click at [544, 366] on textarea "Iced Brown Sugar Oatmilk Shaken Espresso (Starbucks) or French Vanilla with oat…" at bounding box center [645, 378] width 472 height 42
type textarea "Iced Brown Sugar Oat milk Shaken Espresso (Starbucks) or French Vanilla with oa…"
click at [460, 463] on textarea "Finally, what's your preferred sweet or savory treat?" at bounding box center [645, 467] width 472 height 21
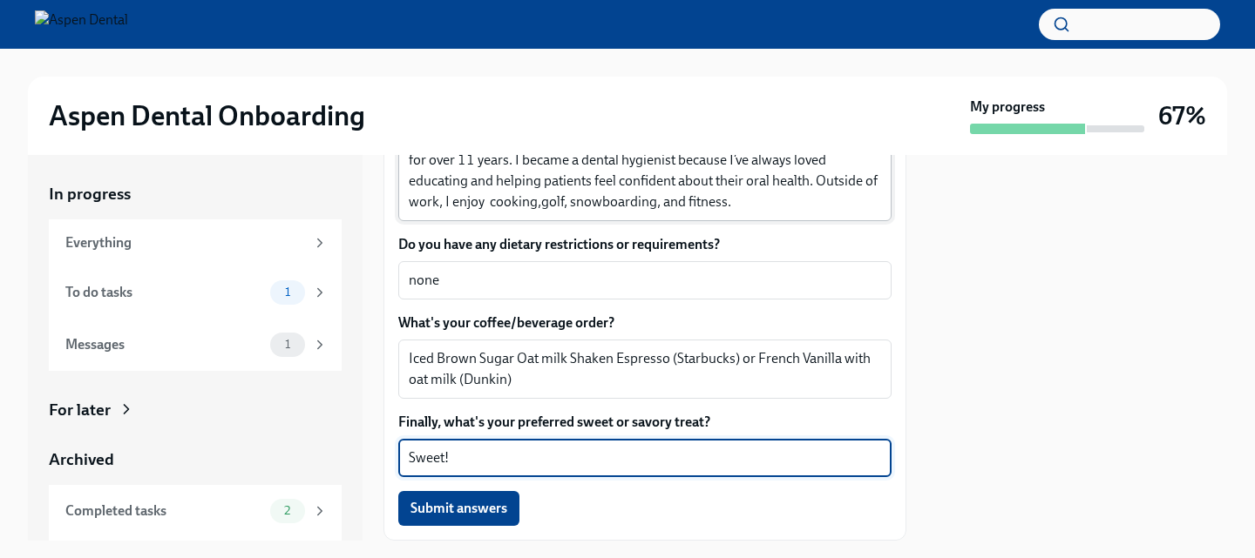
scroll to position [409, 0]
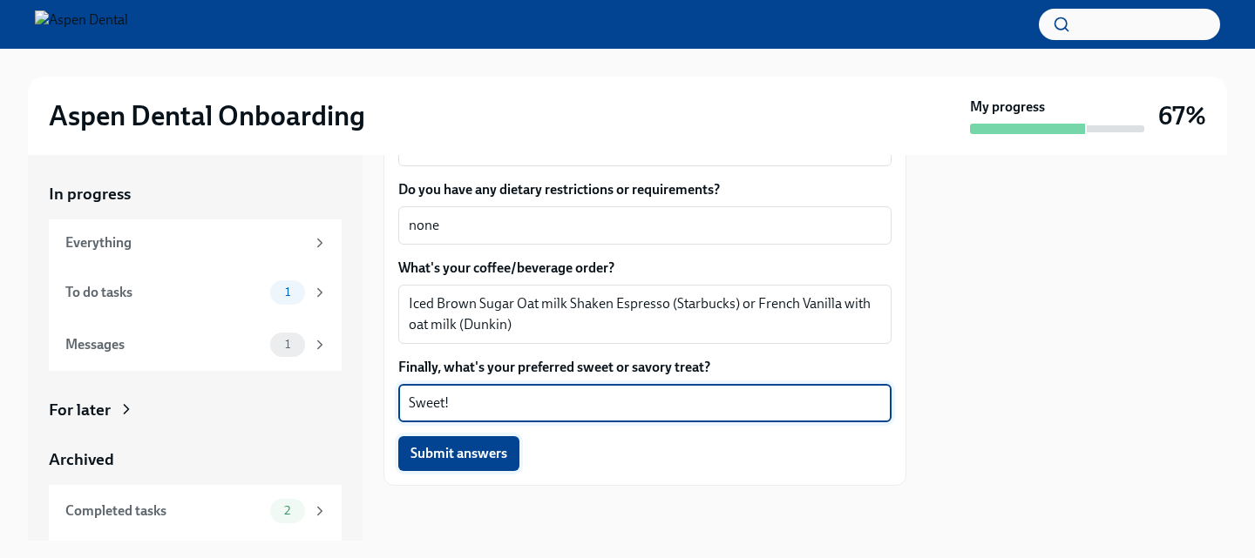
type textarea "Sweet!"
click at [511, 456] on button "Submit answers" at bounding box center [458, 453] width 121 height 35
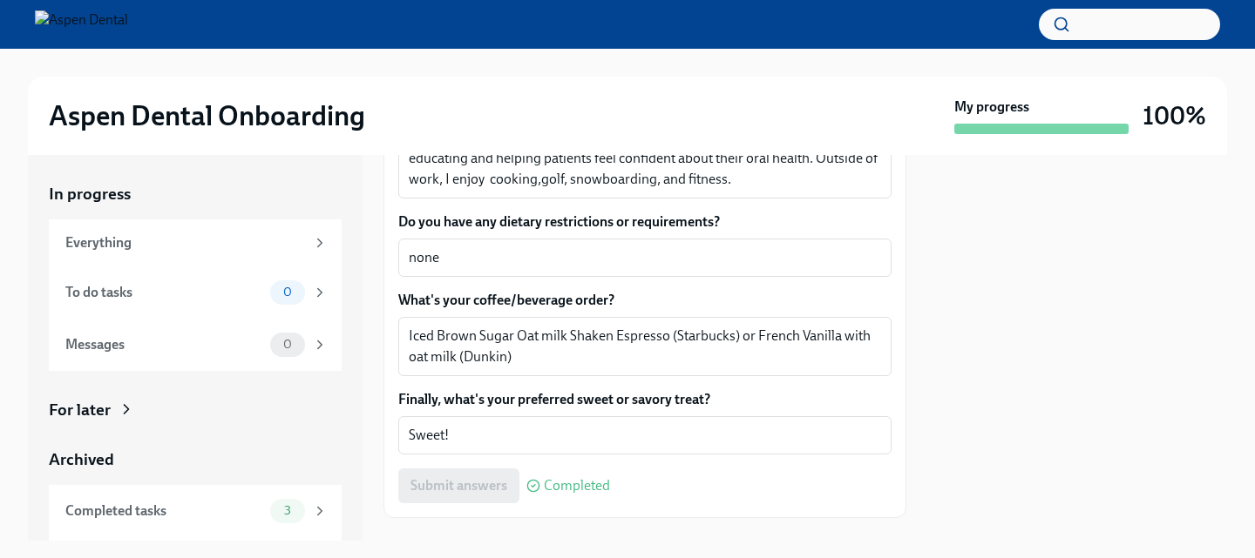
scroll to position [48, 0]
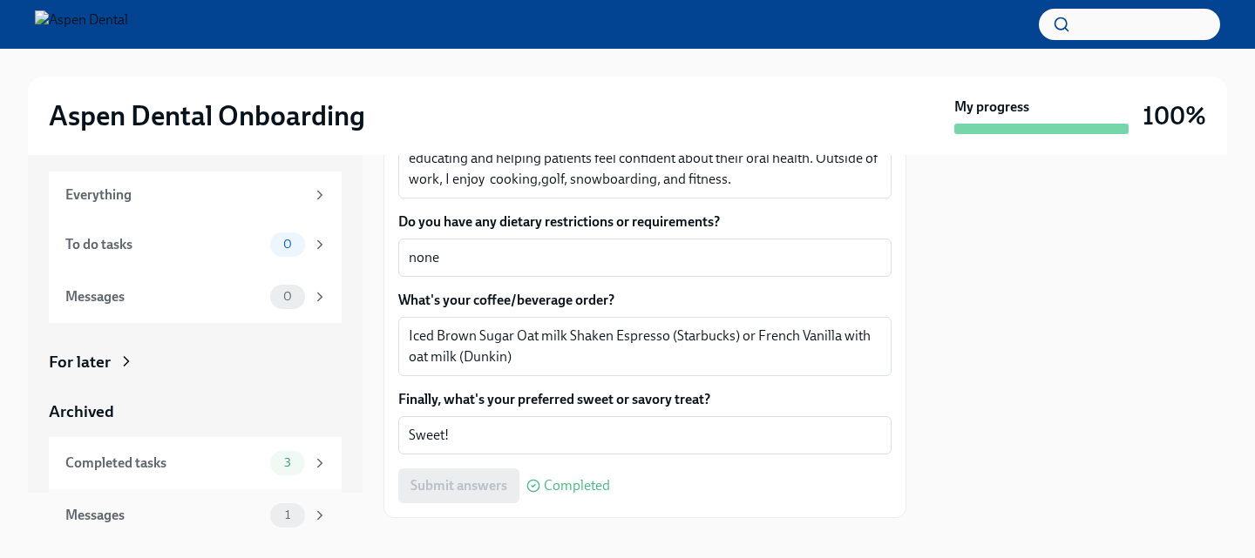
click at [232, 515] on div "Messages" at bounding box center [164, 515] width 198 height 19
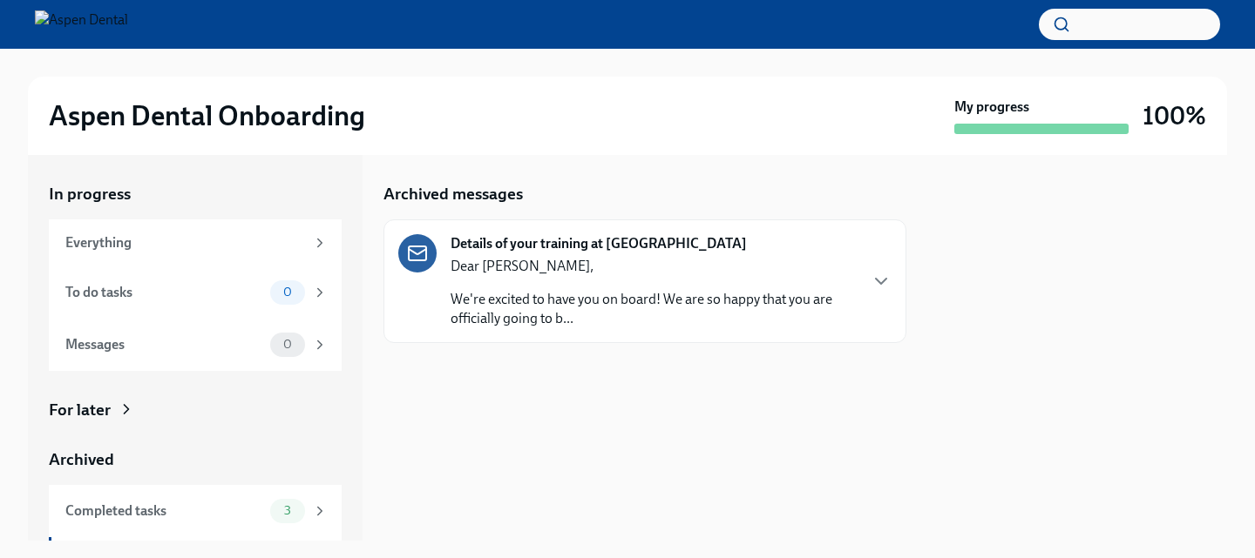
click at [856, 284] on div "Details of your training at [GEOGRAPHIC_DATA] Dear [PERSON_NAME], We're excited…" at bounding box center [644, 281] width 493 height 94
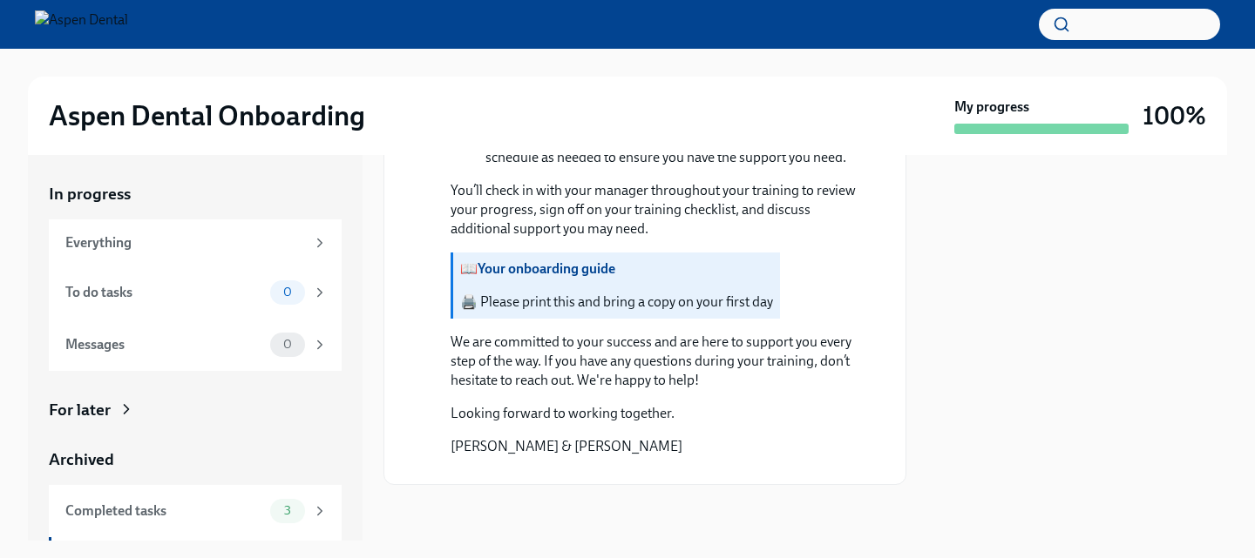
scroll to position [1574, 0]
click at [539, 470] on button "Zoom image" at bounding box center [656, 470] width 413 height 0
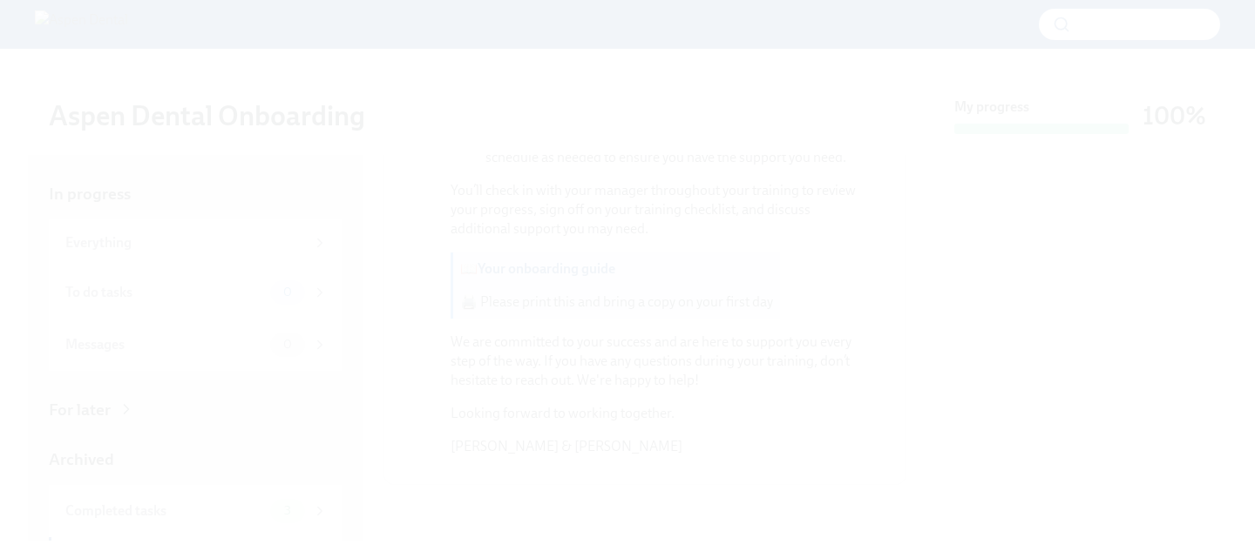
click at [539, 437] on button "Unzoom image" at bounding box center [627, 279] width 1255 height 558
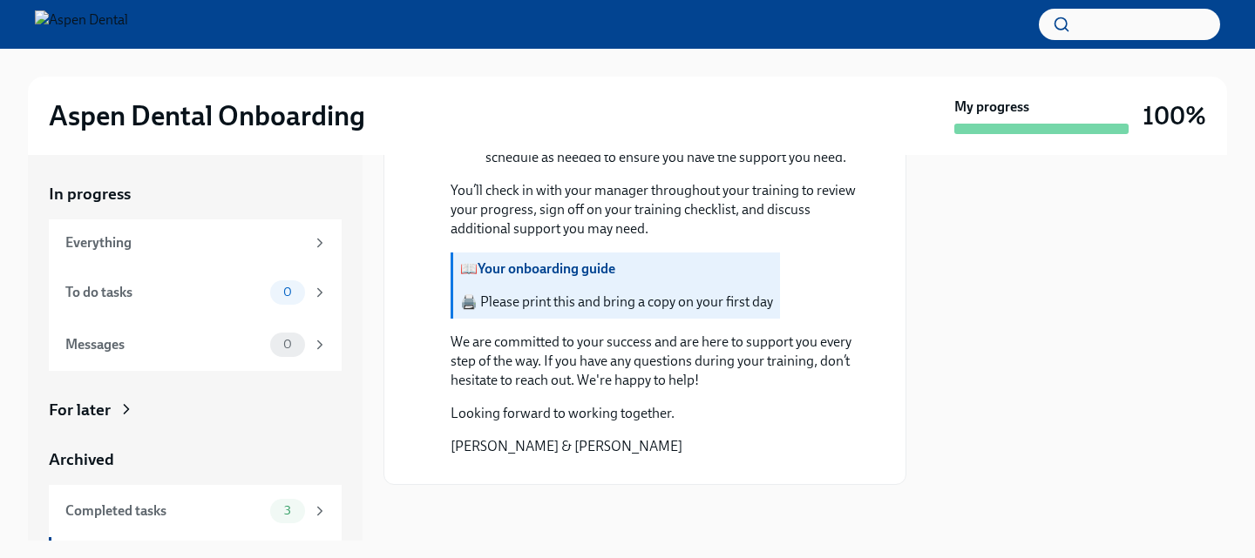
click at [561, 260] on strong "Your onboarding guide" at bounding box center [546, 268] width 138 height 17
